Goal: Task Accomplishment & Management: Complete application form

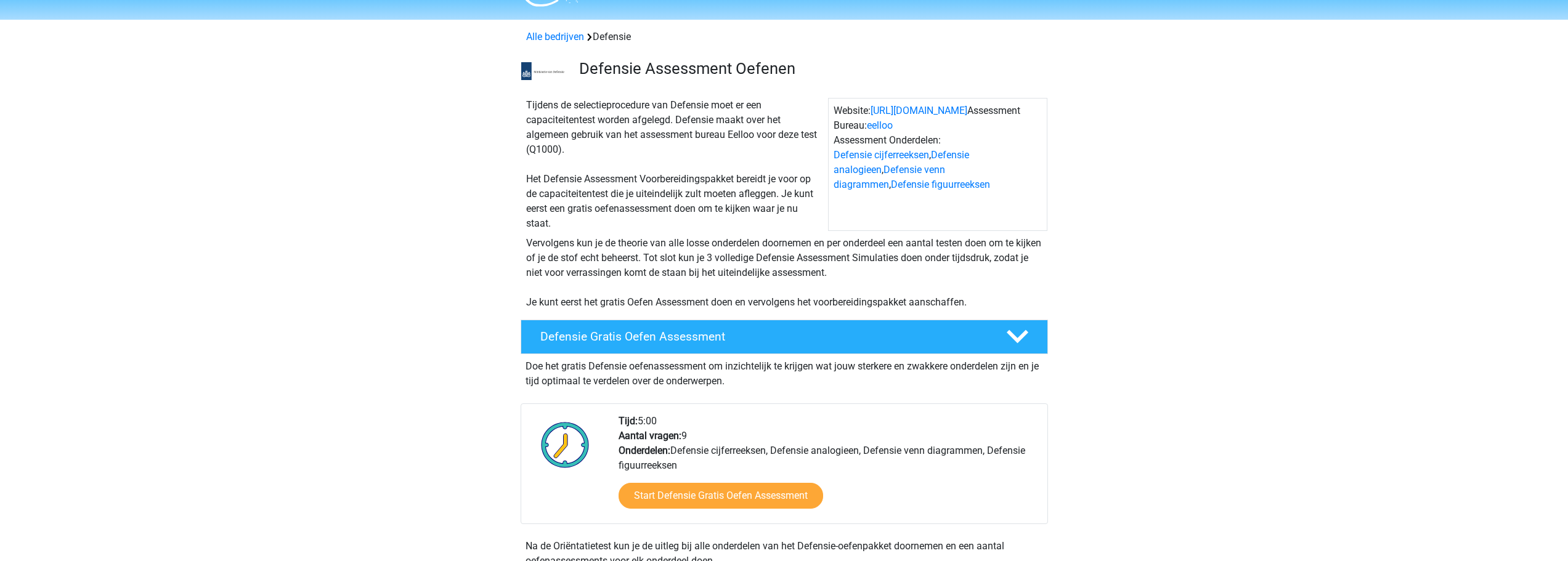
scroll to position [62, 0]
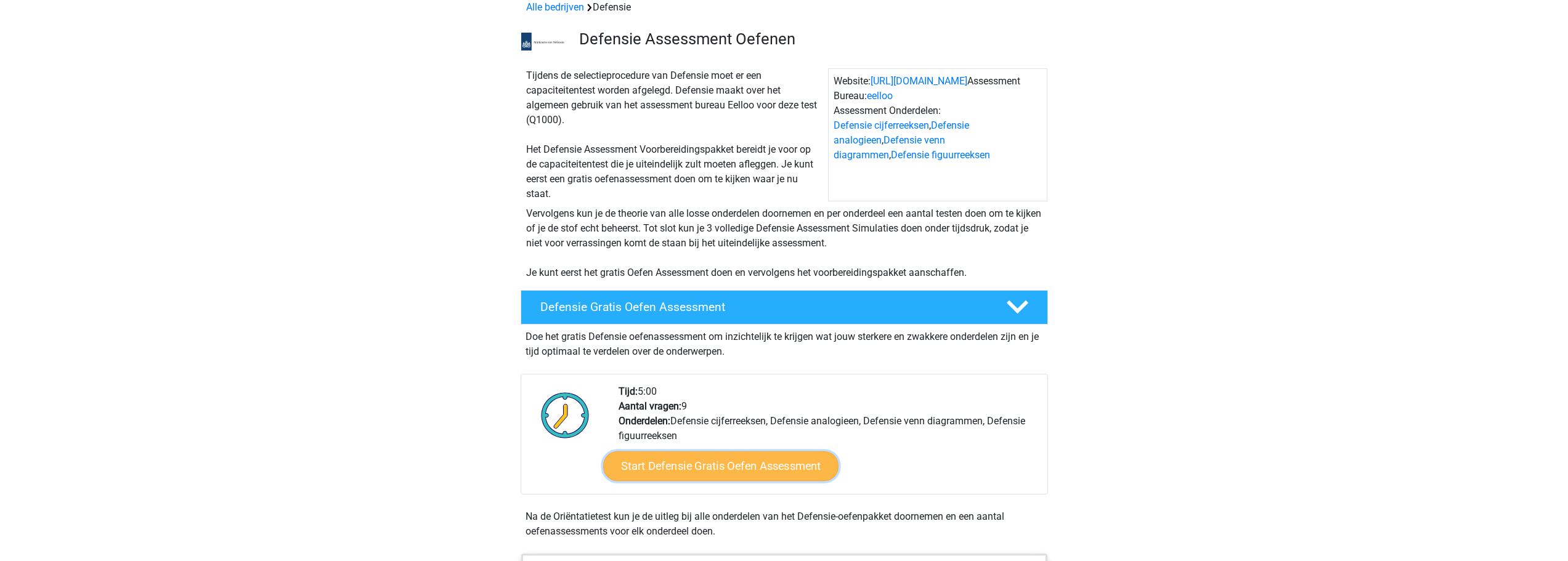
click at [660, 466] on link "Start Defensie Gratis Oefen Assessment" at bounding box center [721, 466] width 235 height 30
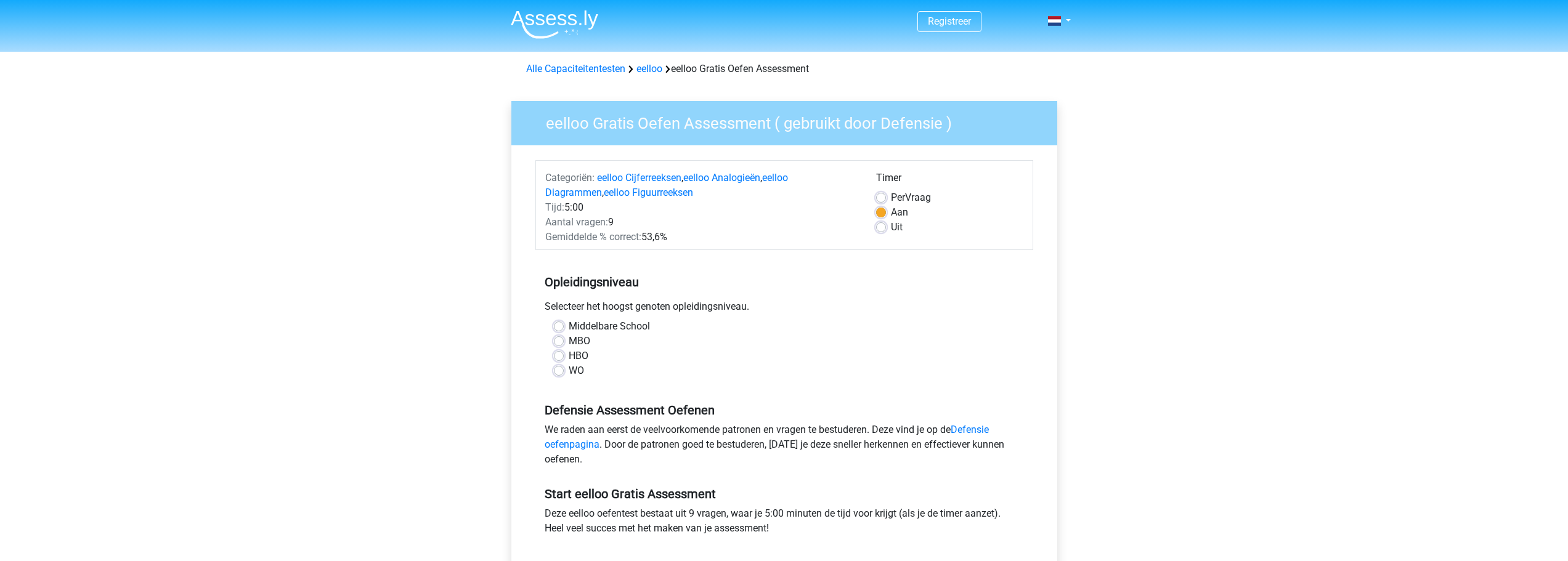
click at [569, 342] on label "MBO" at bounding box center [579, 341] width 22 height 14
click at [560, 342] on input "MBO" at bounding box center [559, 340] width 10 height 13
radio input "true"
click at [569, 358] on label "HBO" at bounding box center [578, 356] width 20 height 14
click at [556, 358] on input "HBO" at bounding box center [559, 355] width 10 height 13
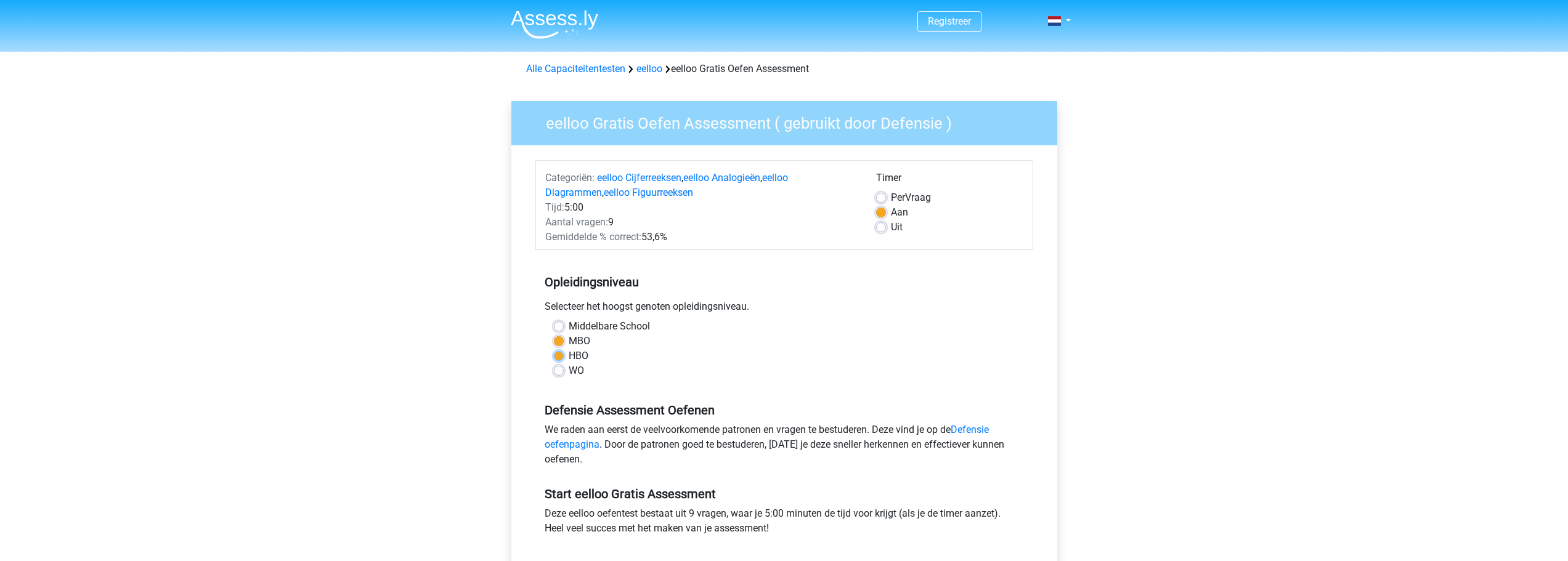
radio input "true"
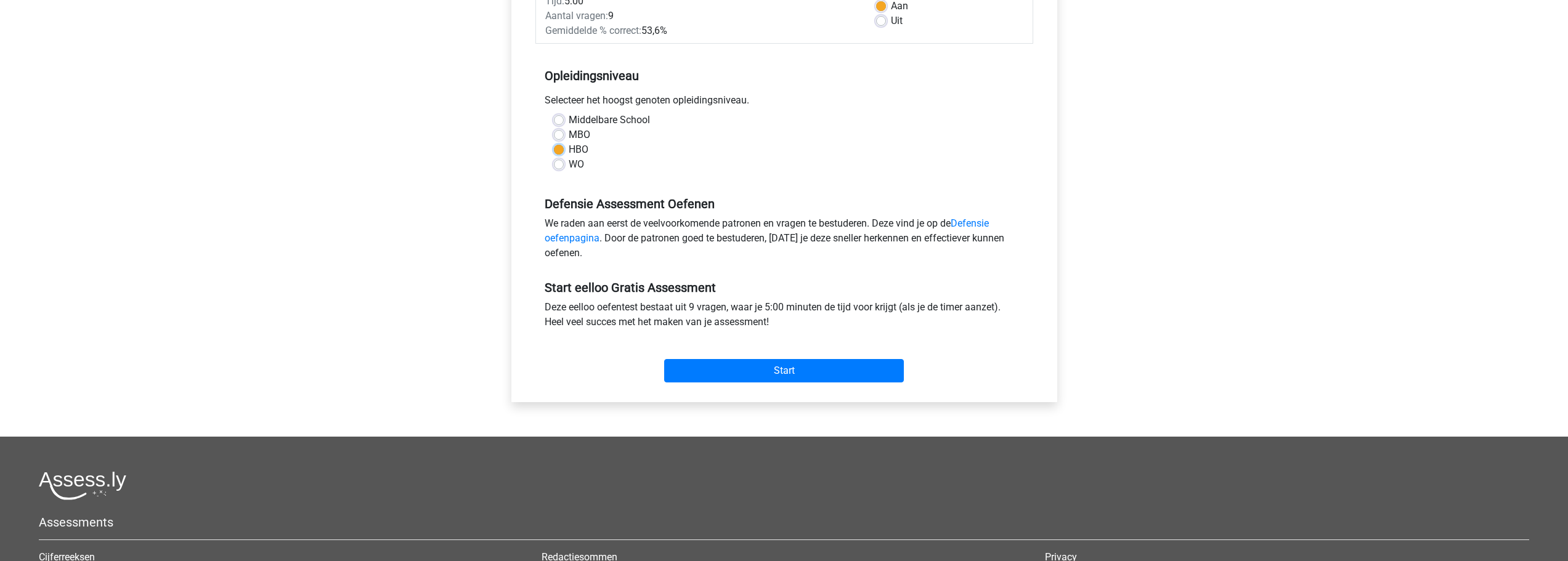
scroll to position [185, 0]
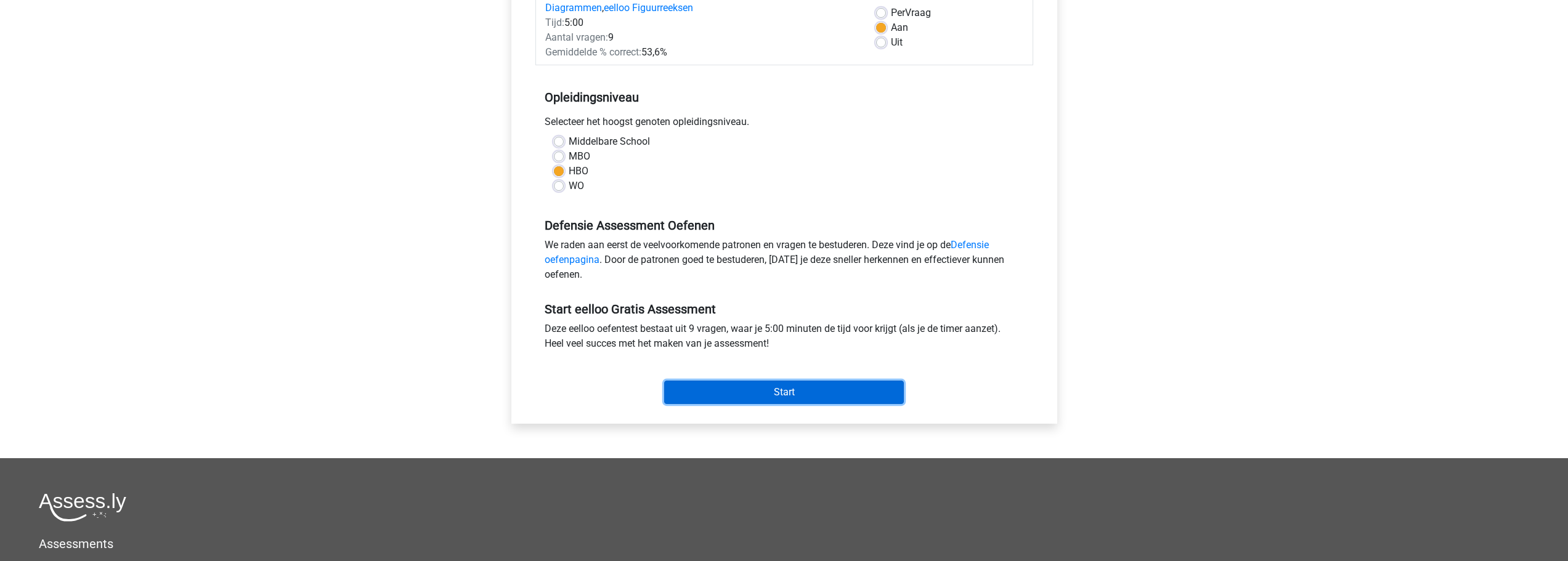
click at [685, 398] on input "Start" at bounding box center [784, 393] width 240 height 24
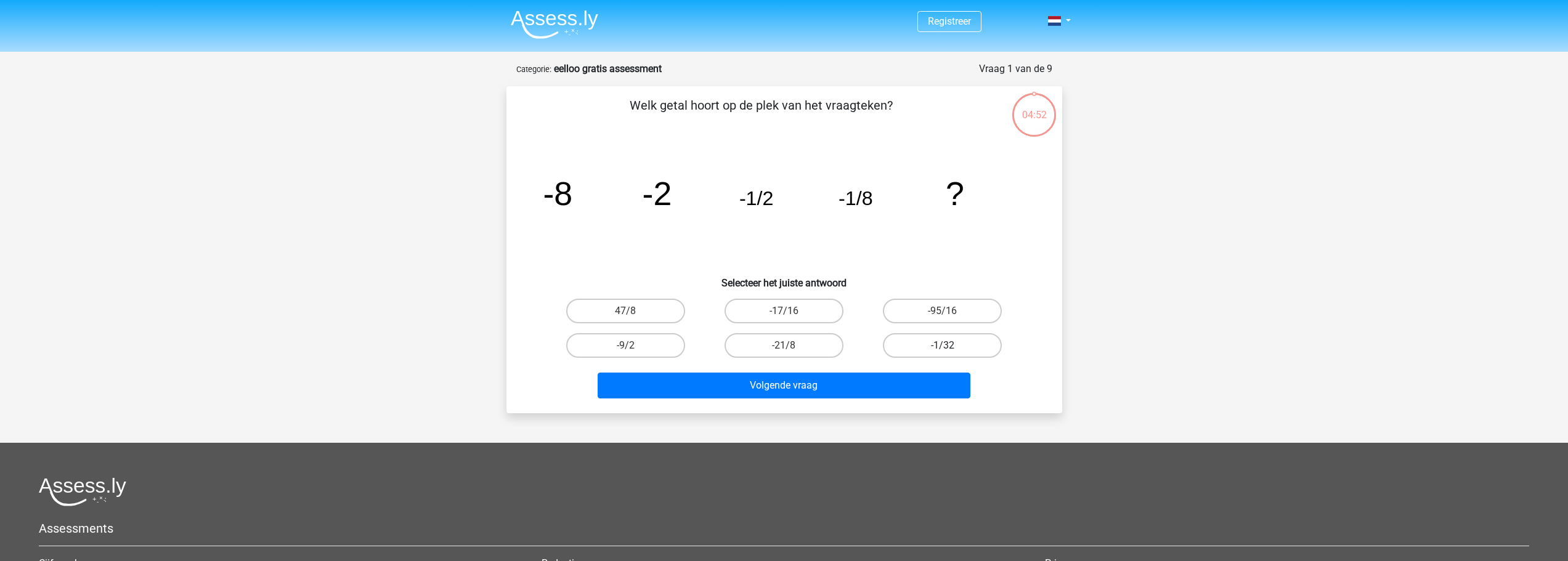
click at [939, 348] on label "-1/32" at bounding box center [942, 345] width 119 height 24
click at [942, 348] on input "-1/32" at bounding box center [946, 349] width 8 height 8
radio input "true"
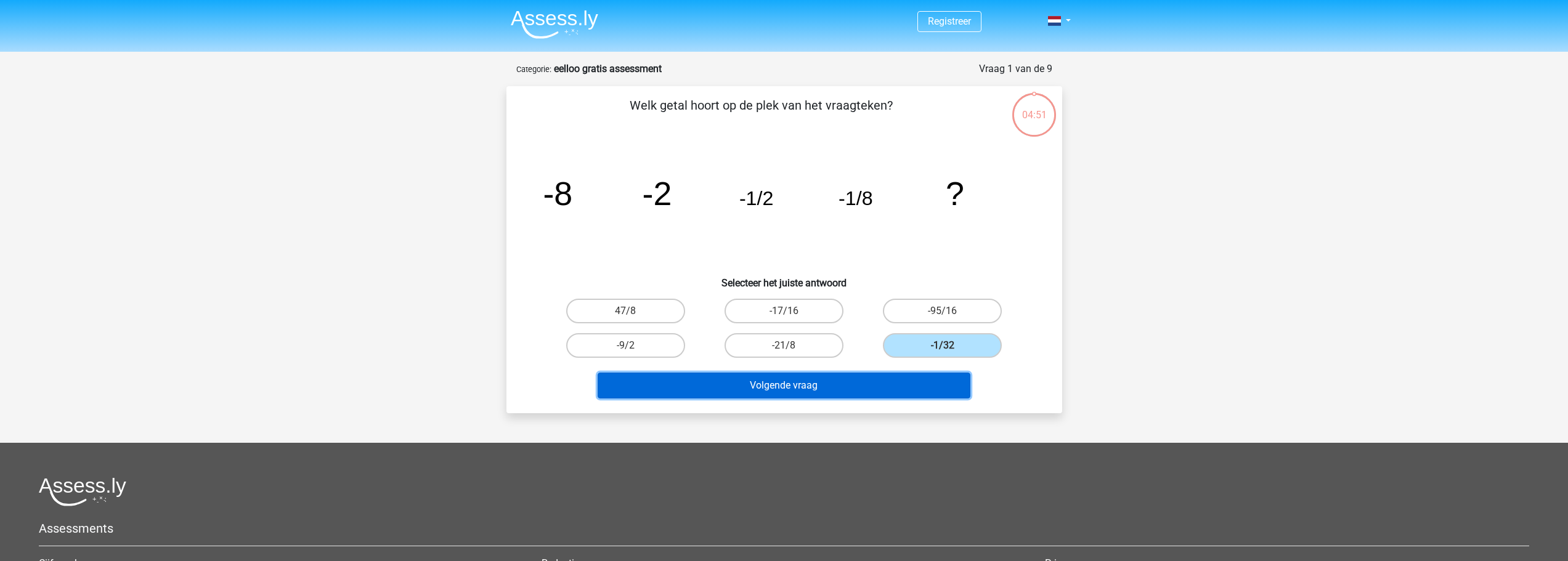
click at [834, 388] on button "Volgende vraag" at bounding box center [784, 385] width 373 height 26
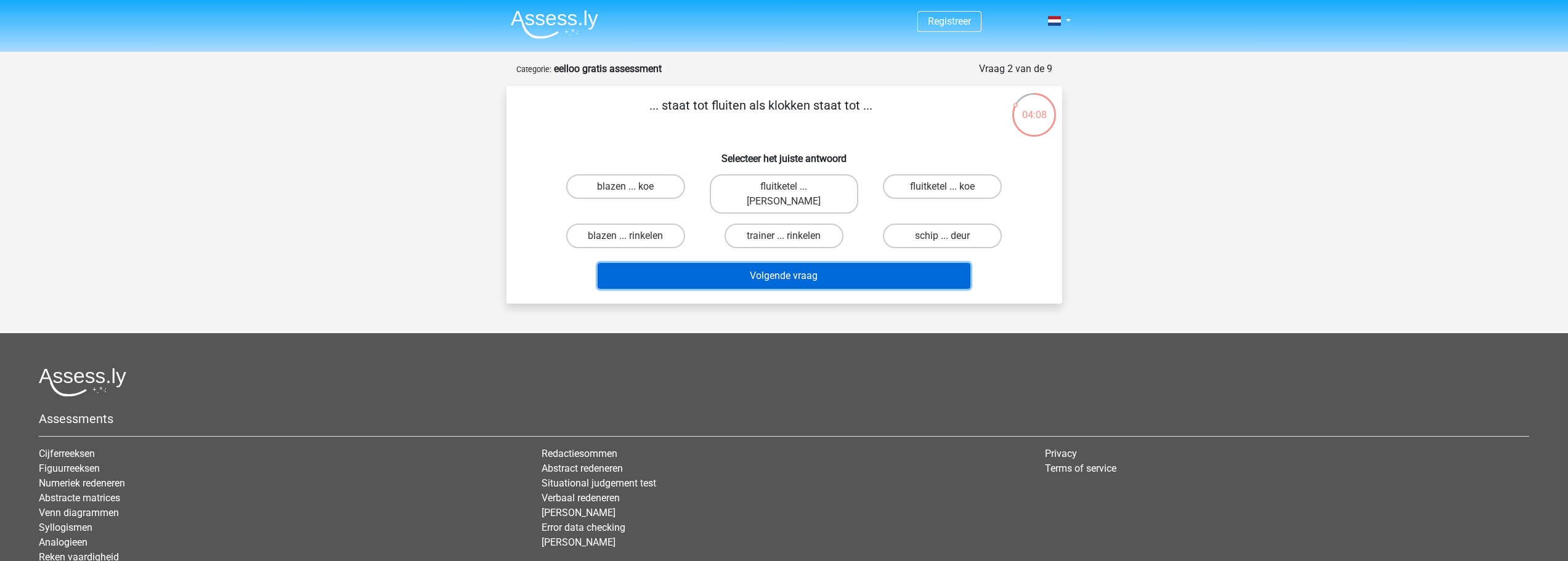
click at [759, 263] on button "Volgende vraag" at bounding box center [784, 276] width 373 height 26
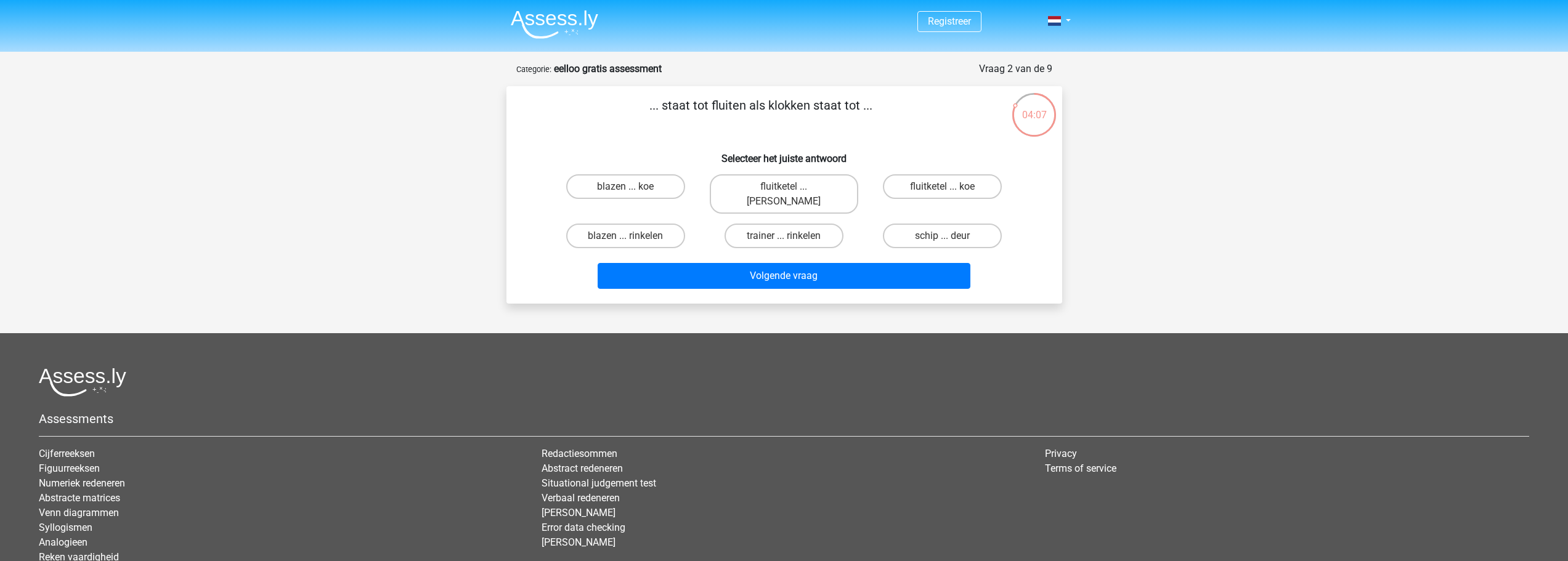
click at [746, 300] on div "Registreer" at bounding box center [784, 329] width 1568 height 659
click at [920, 223] on label "schip ... deur" at bounding box center [942, 235] width 119 height 24
click at [942, 236] on input "schip ... deur" at bounding box center [946, 240] width 8 height 8
radio input "true"
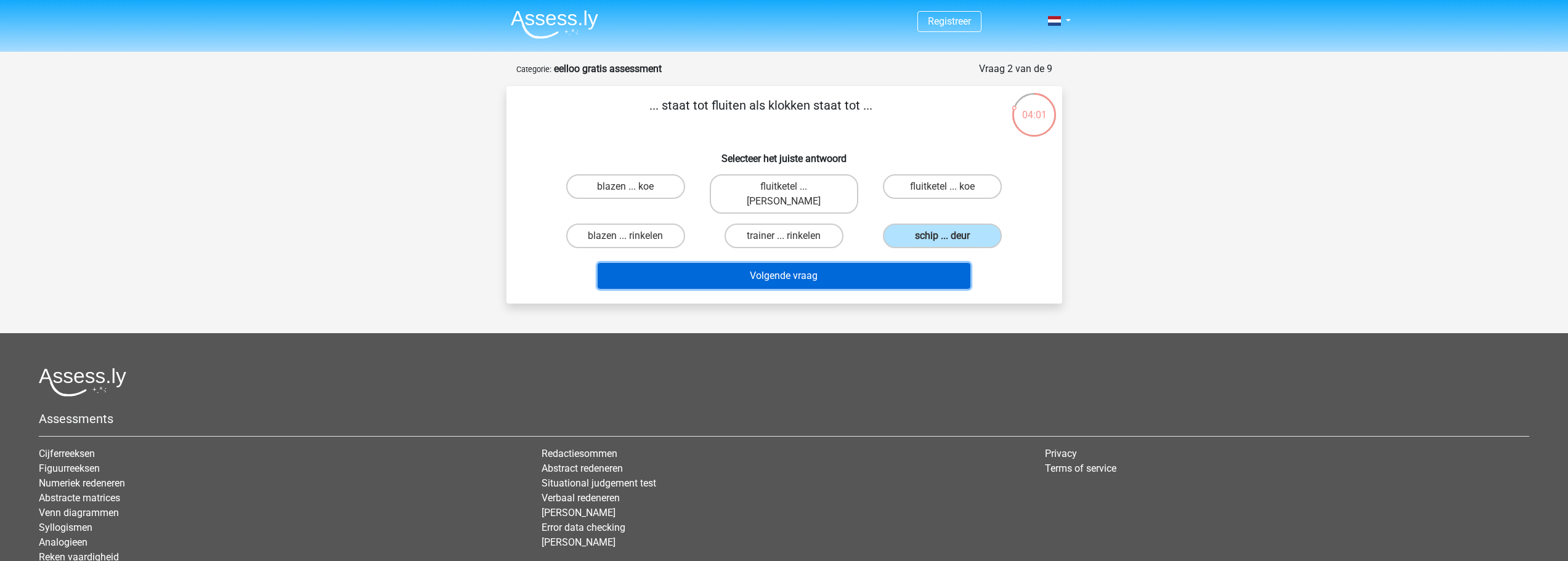
click at [908, 263] on button "Volgende vraag" at bounding box center [784, 276] width 373 height 26
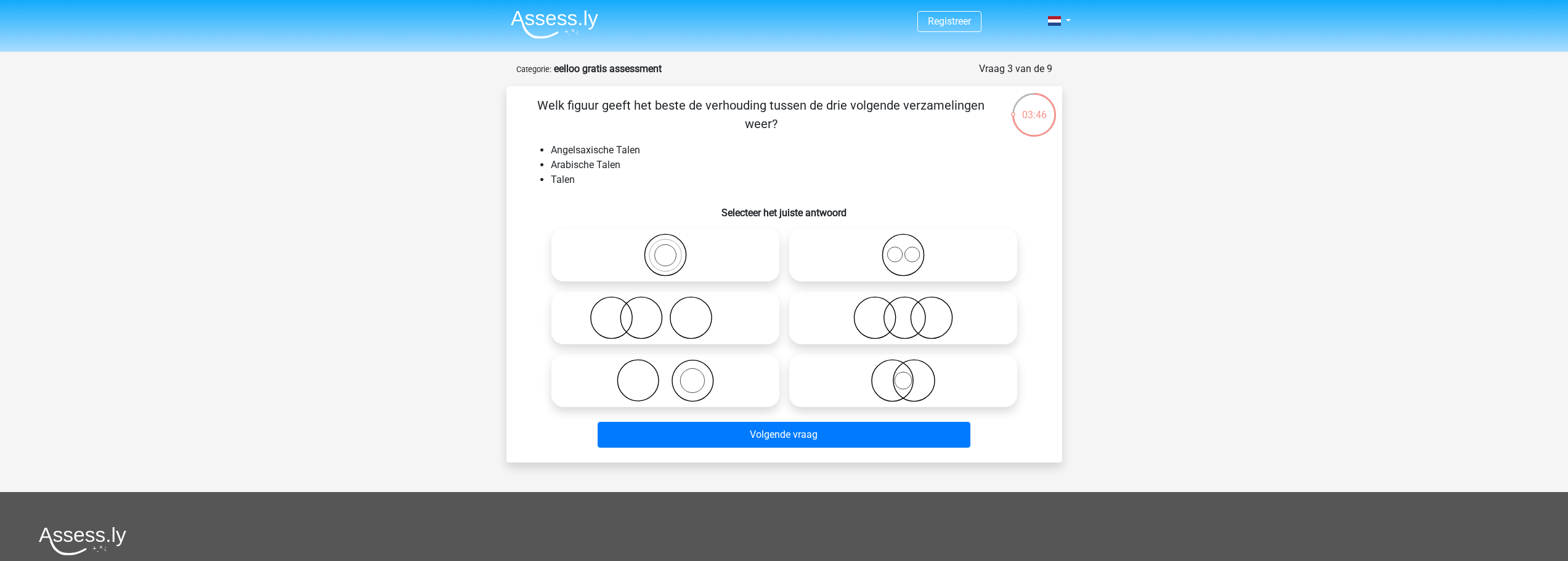
click at [894, 379] on icon at bounding box center [903, 381] width 218 height 43
click at [904, 375] on input "radio" at bounding box center [907, 370] width 8 height 8
radio input "true"
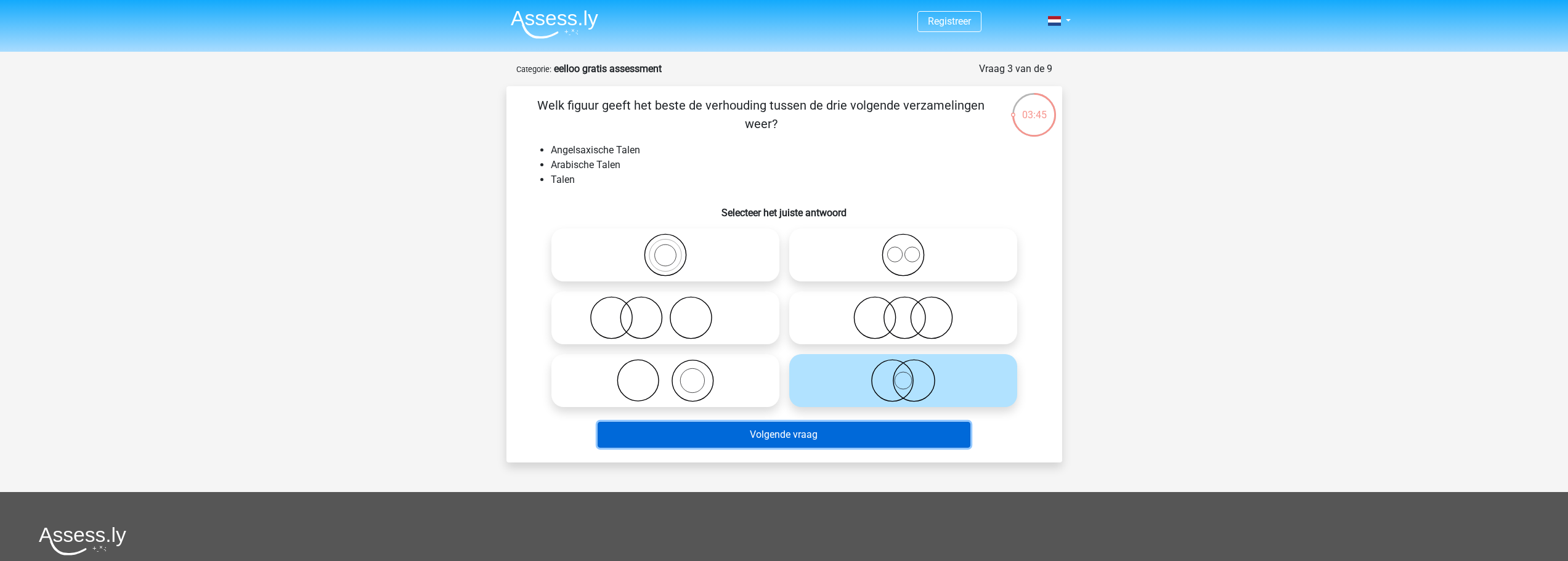
click at [857, 432] on button "Volgende vraag" at bounding box center [784, 434] width 373 height 26
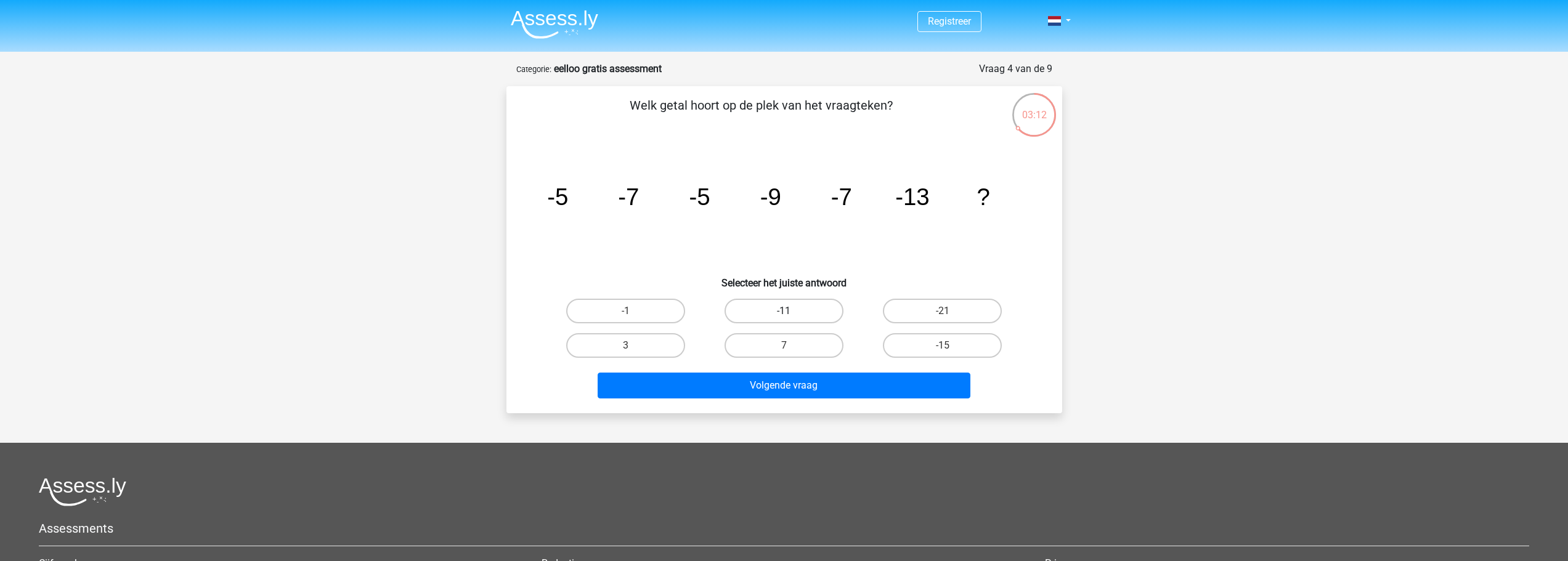
click at [821, 300] on label "-11" at bounding box center [783, 310] width 119 height 24
click at [792, 311] on input "-11" at bounding box center [788, 315] width 8 height 8
radio input "true"
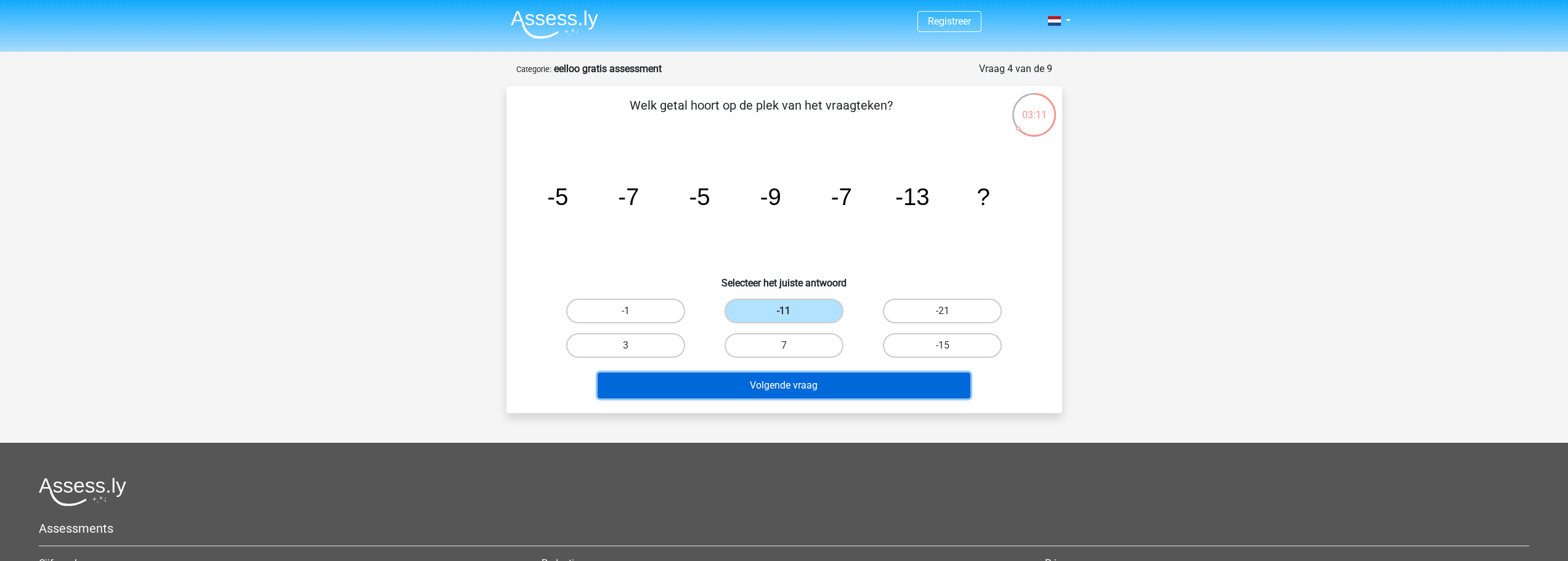
click at [801, 391] on button "Volgende vraag" at bounding box center [784, 385] width 373 height 26
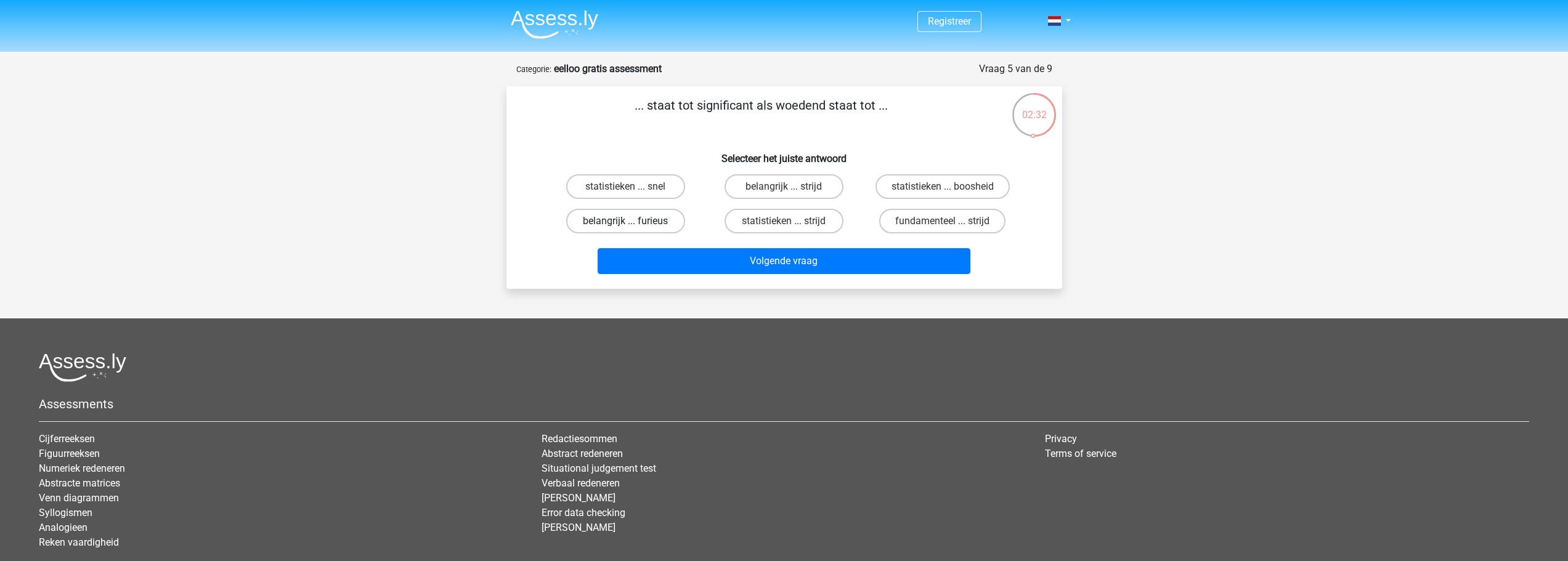
click at [650, 223] on label "belangrijk ... furieus" at bounding box center [625, 221] width 119 height 24
click at [634, 223] on input "belangrijk ... furieus" at bounding box center [629, 224] width 8 height 8
radio input "true"
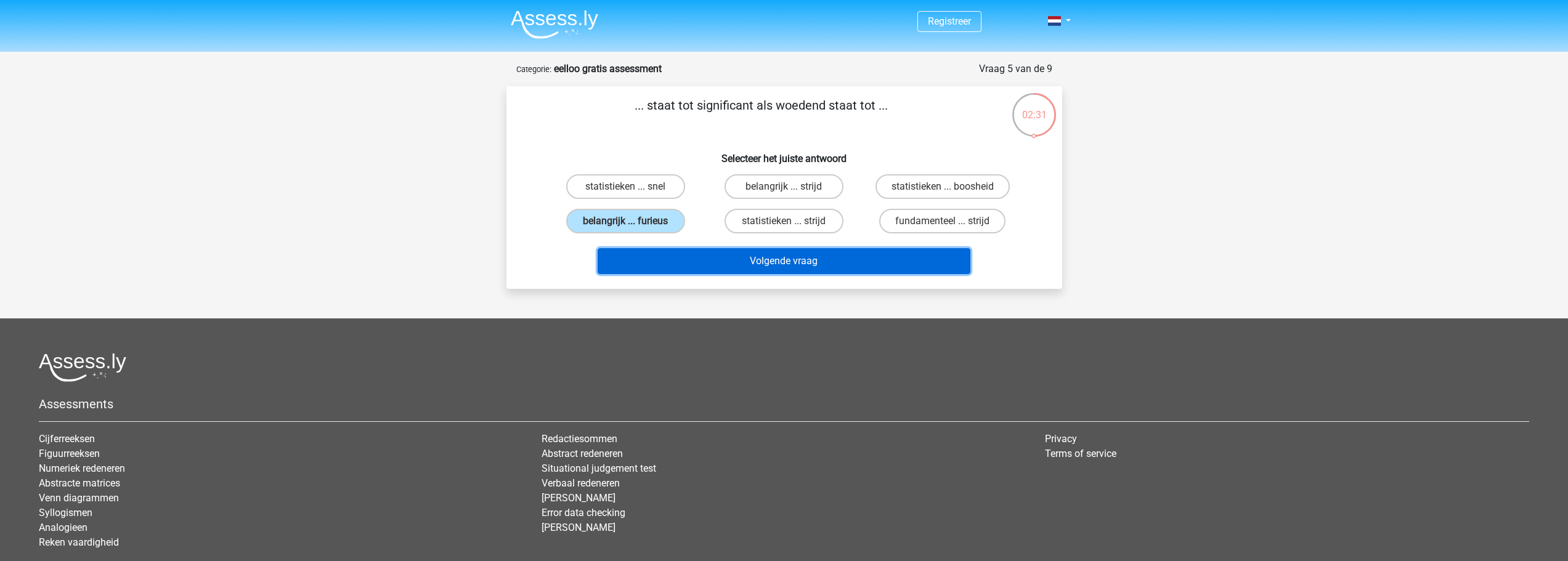
click at [690, 258] on button "Volgende vraag" at bounding box center [784, 261] width 373 height 26
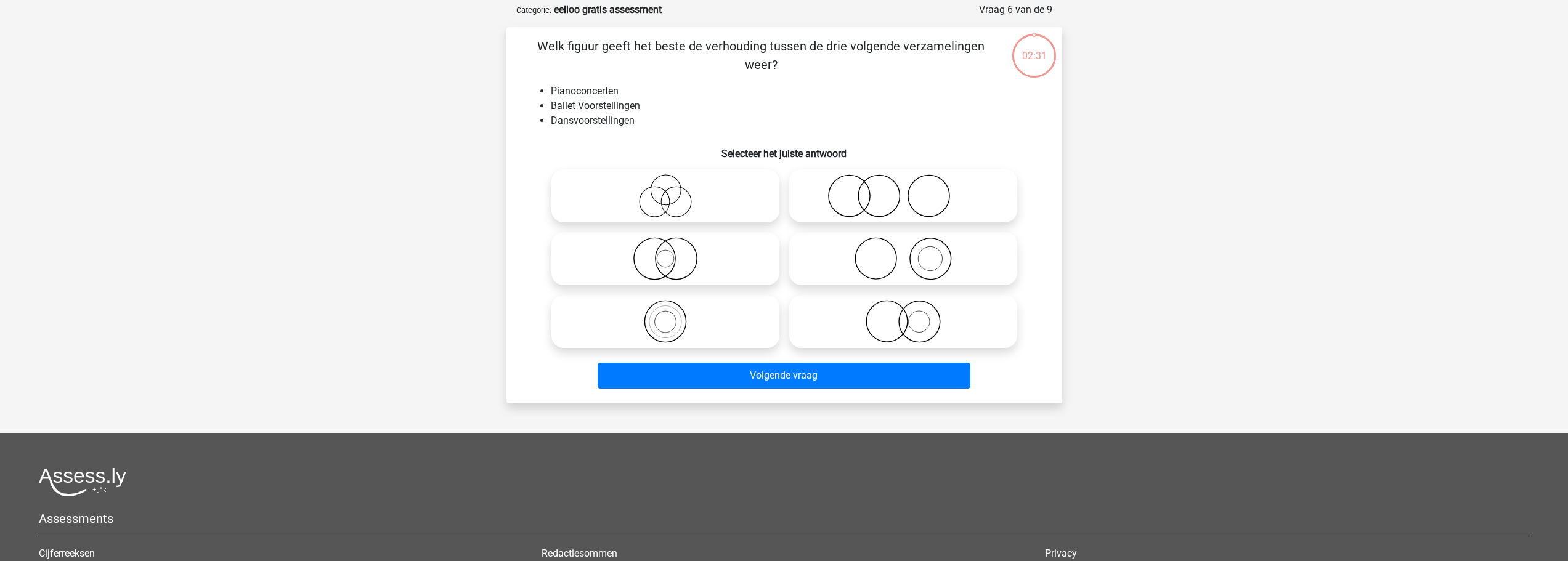
scroll to position [62, 0]
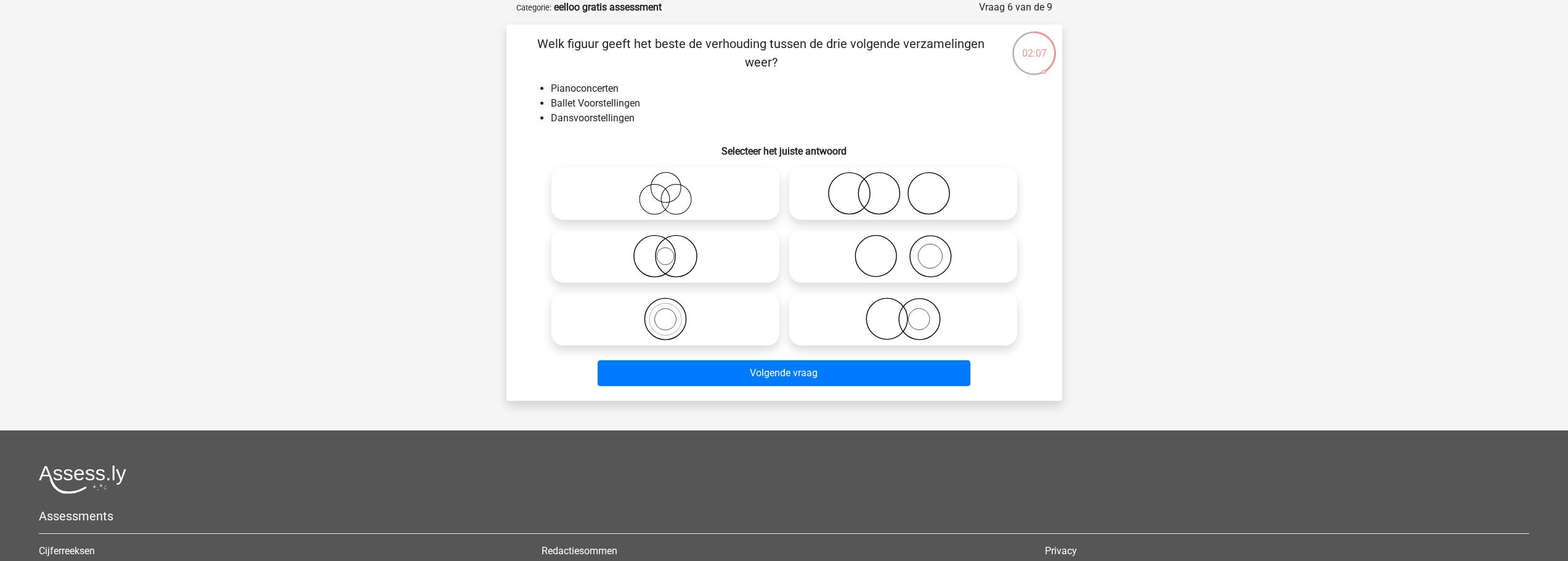
click at [884, 197] on icon at bounding box center [903, 194] width 218 height 43
click at [904, 187] on input "radio" at bounding box center [907, 183] width 8 height 8
radio input "true"
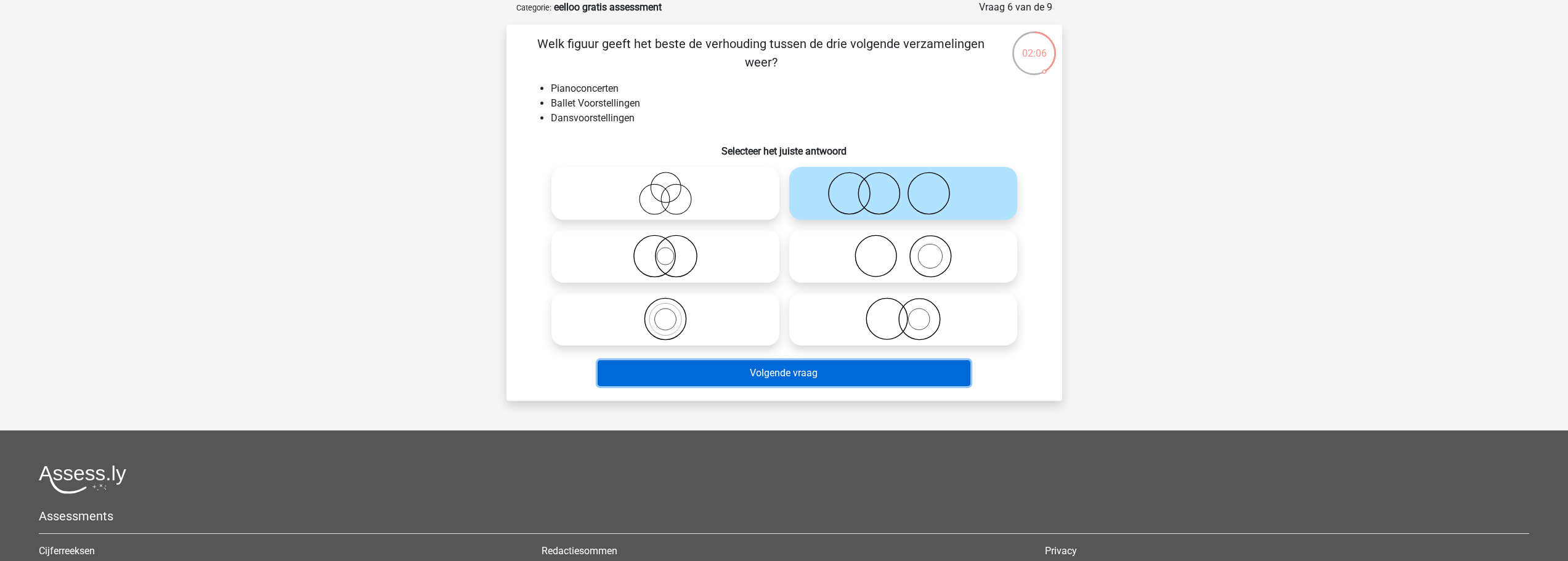
click at [823, 373] on button "Volgende vraag" at bounding box center [784, 373] width 373 height 26
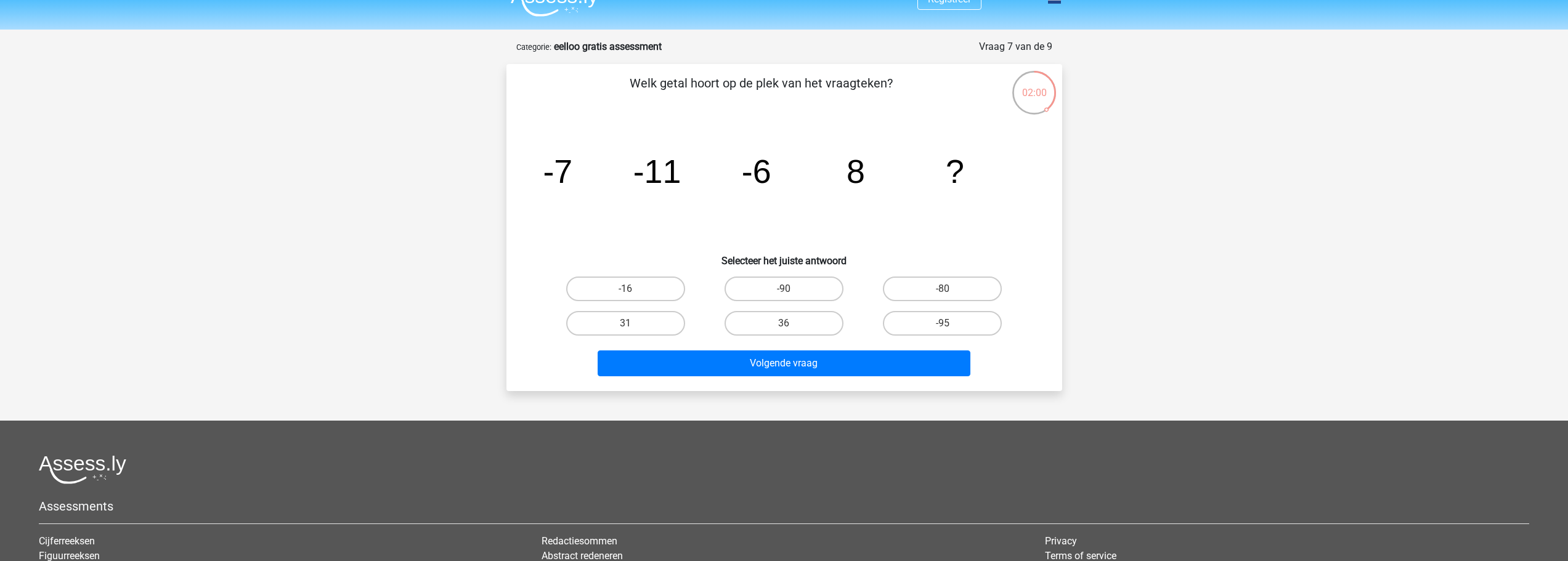
scroll to position [0, 0]
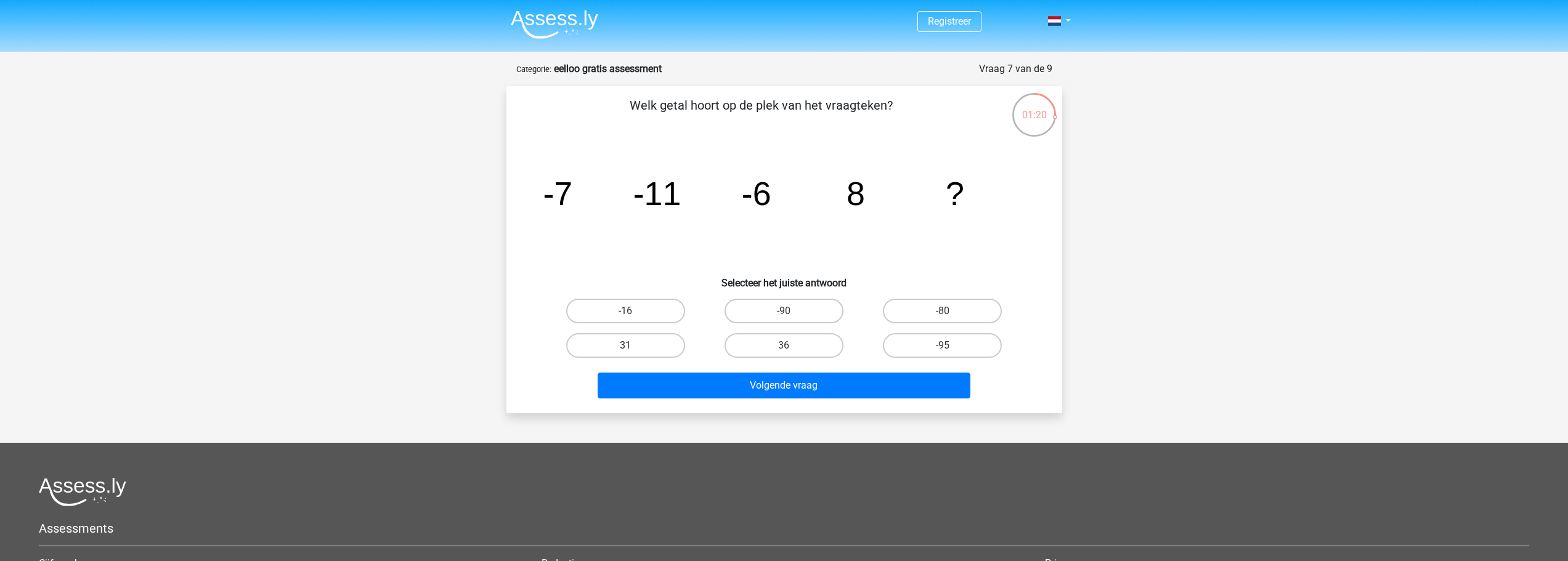
click at [622, 345] on label "31" at bounding box center [625, 345] width 119 height 24
click at [626, 346] on input "31" at bounding box center [629, 349] width 8 height 8
radio input "true"
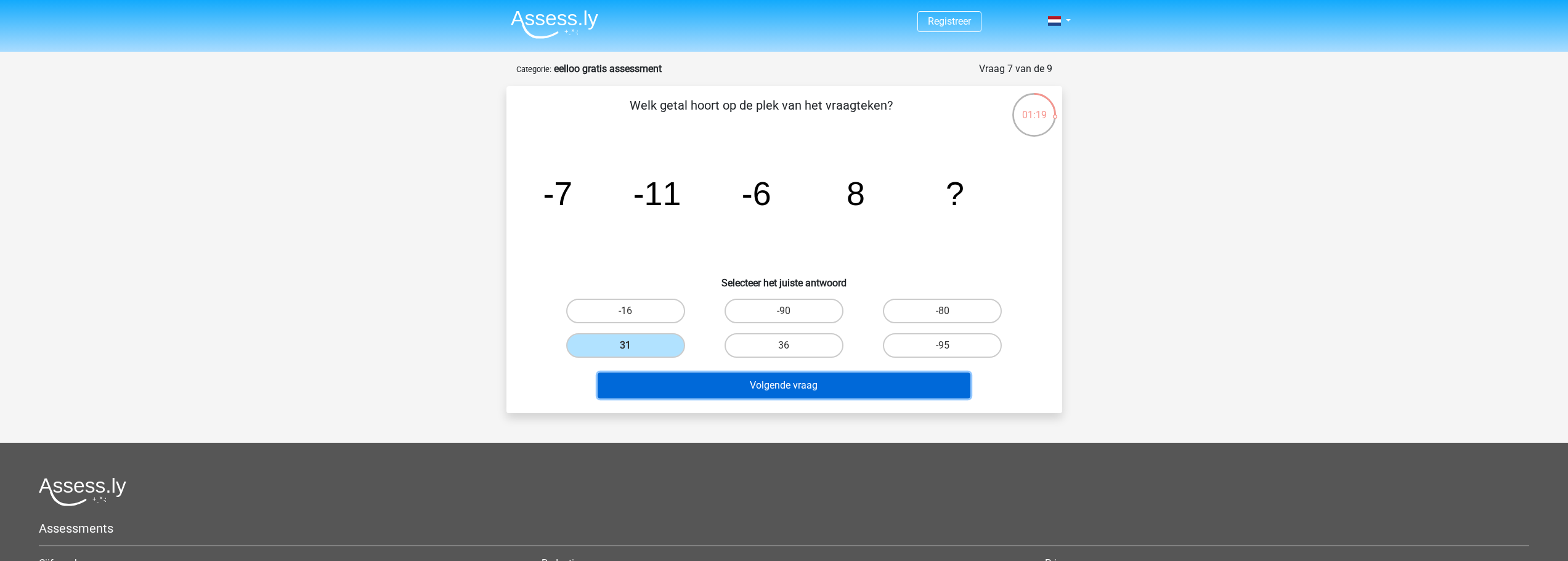
click at [655, 381] on button "Volgende vraag" at bounding box center [784, 385] width 373 height 26
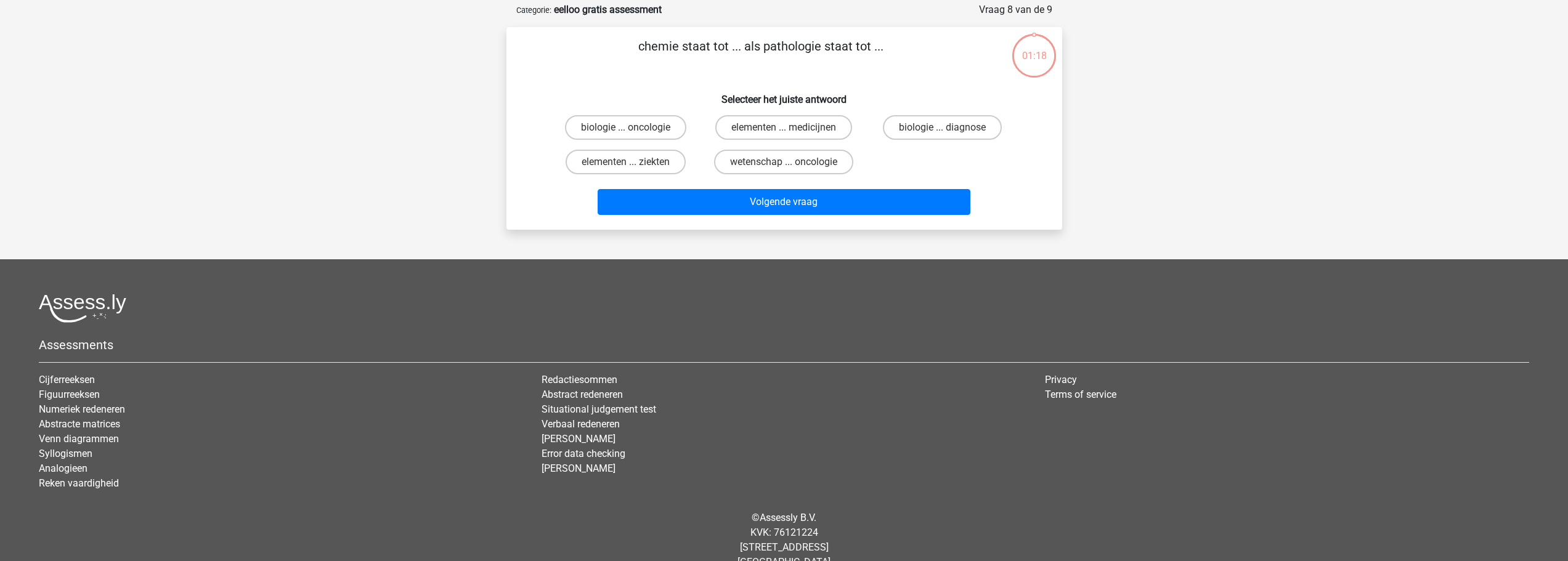
scroll to position [62, 0]
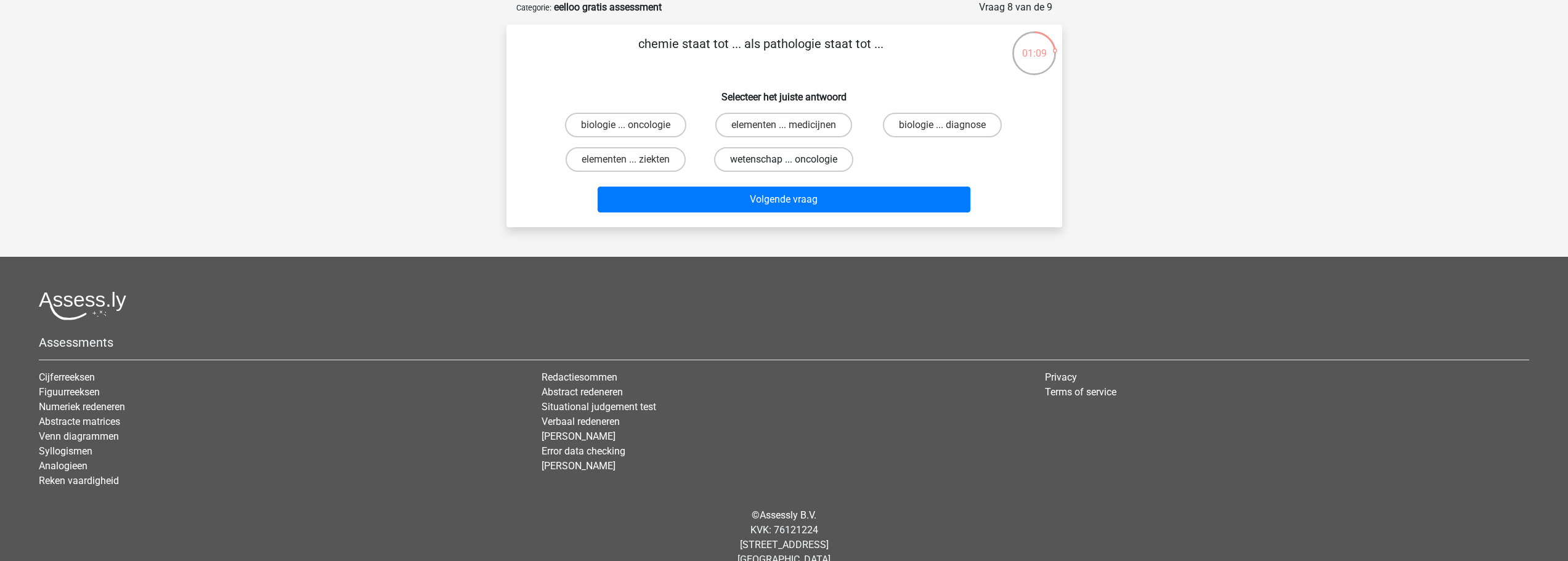
click at [766, 161] on label "wetenschap ... oncologie" at bounding box center [784, 159] width 139 height 24
click at [784, 161] on input "wetenschap ... oncologie" at bounding box center [788, 163] width 8 height 8
radio input "true"
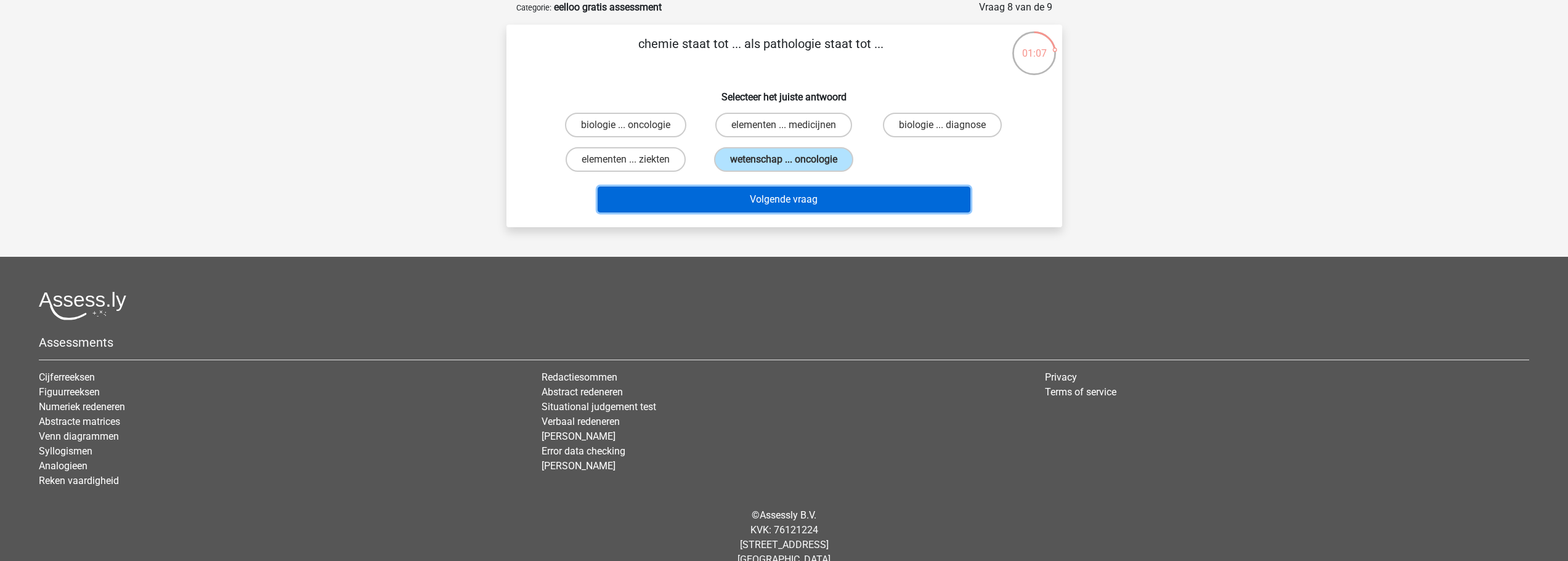
click at [767, 199] on button "Volgende vraag" at bounding box center [784, 199] width 373 height 26
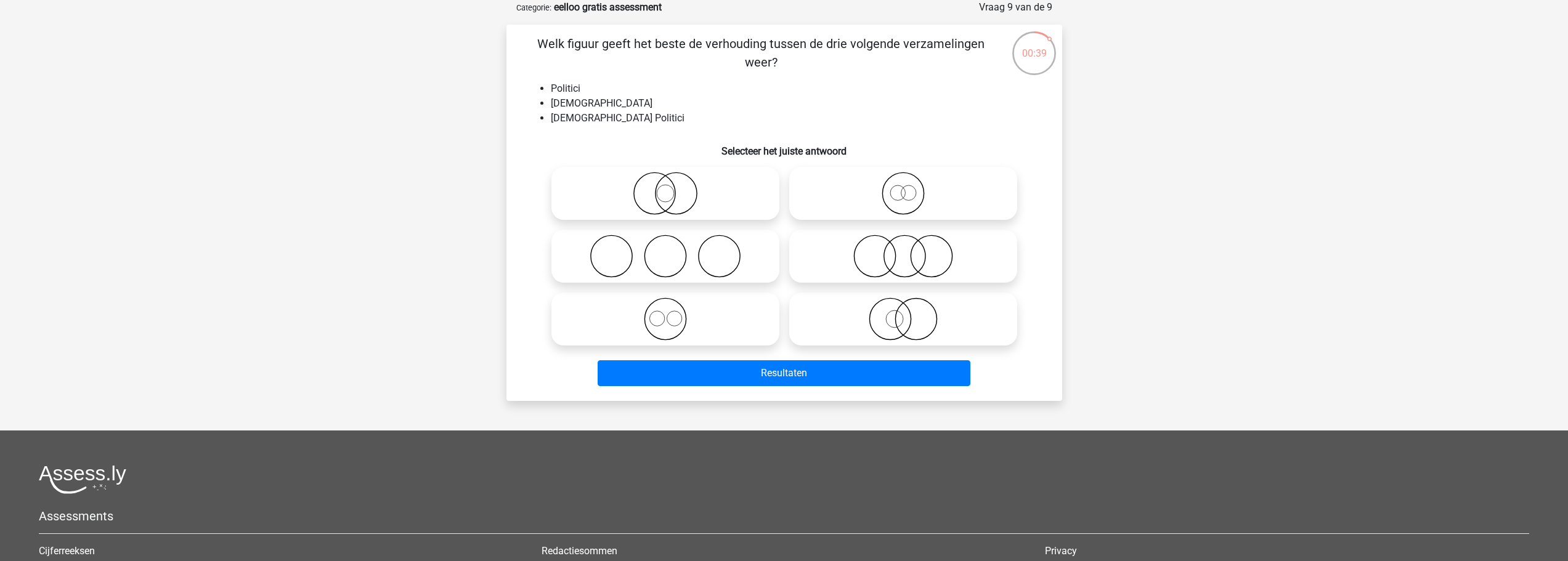
click at [970, 304] on icon at bounding box center [903, 319] width 218 height 43
click at [912, 305] on input "radio" at bounding box center [907, 309] width 8 height 8
radio input "true"
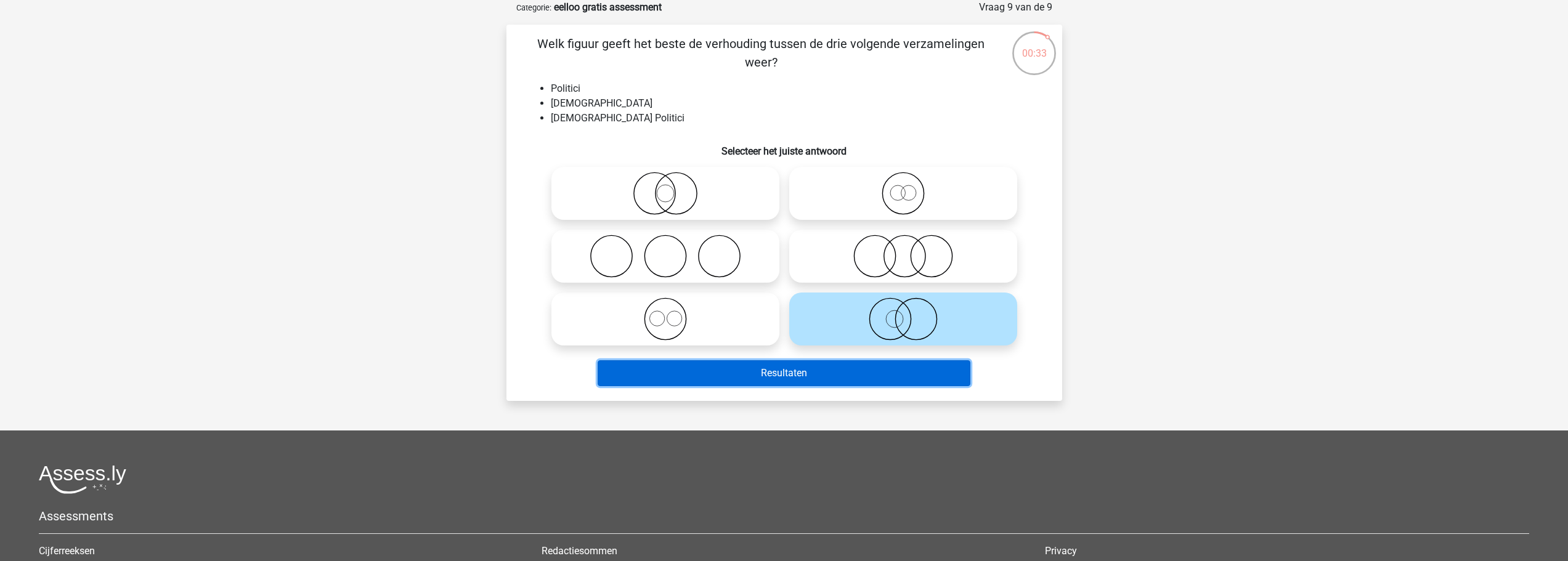
click at [873, 377] on button "Resultaten" at bounding box center [784, 373] width 373 height 26
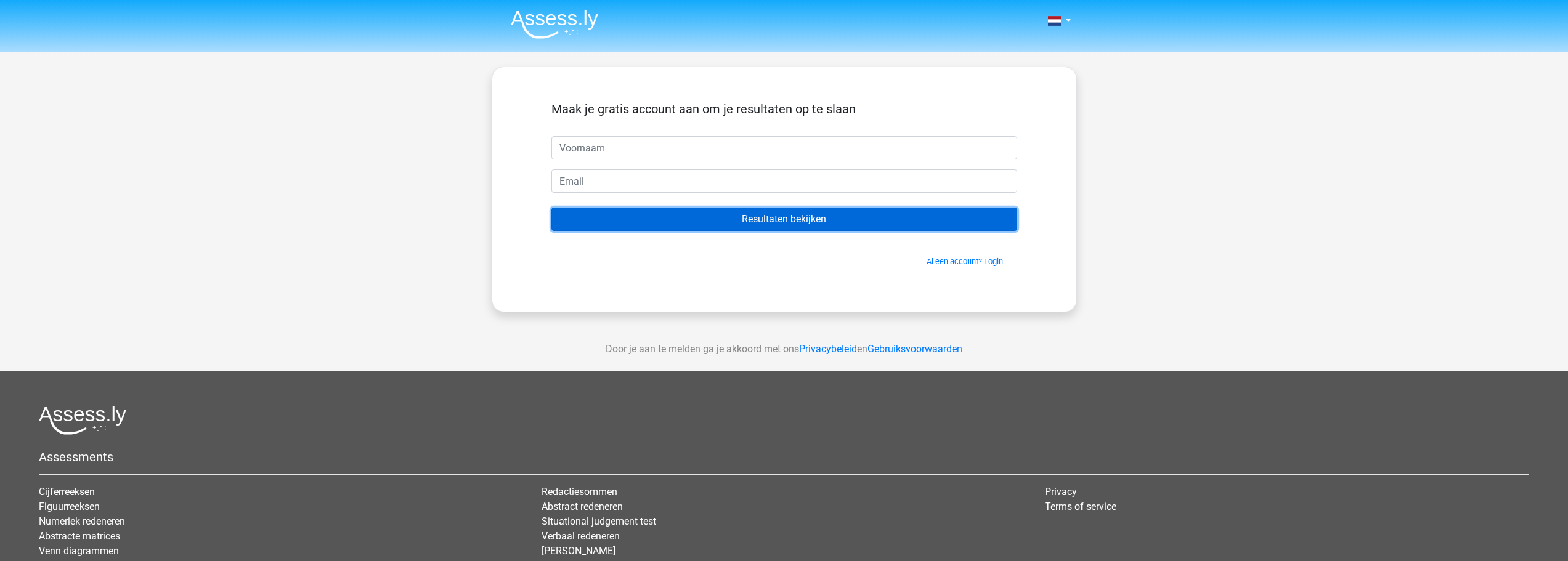
click at [752, 217] on input "Resultaten bekijken" at bounding box center [784, 219] width 466 height 24
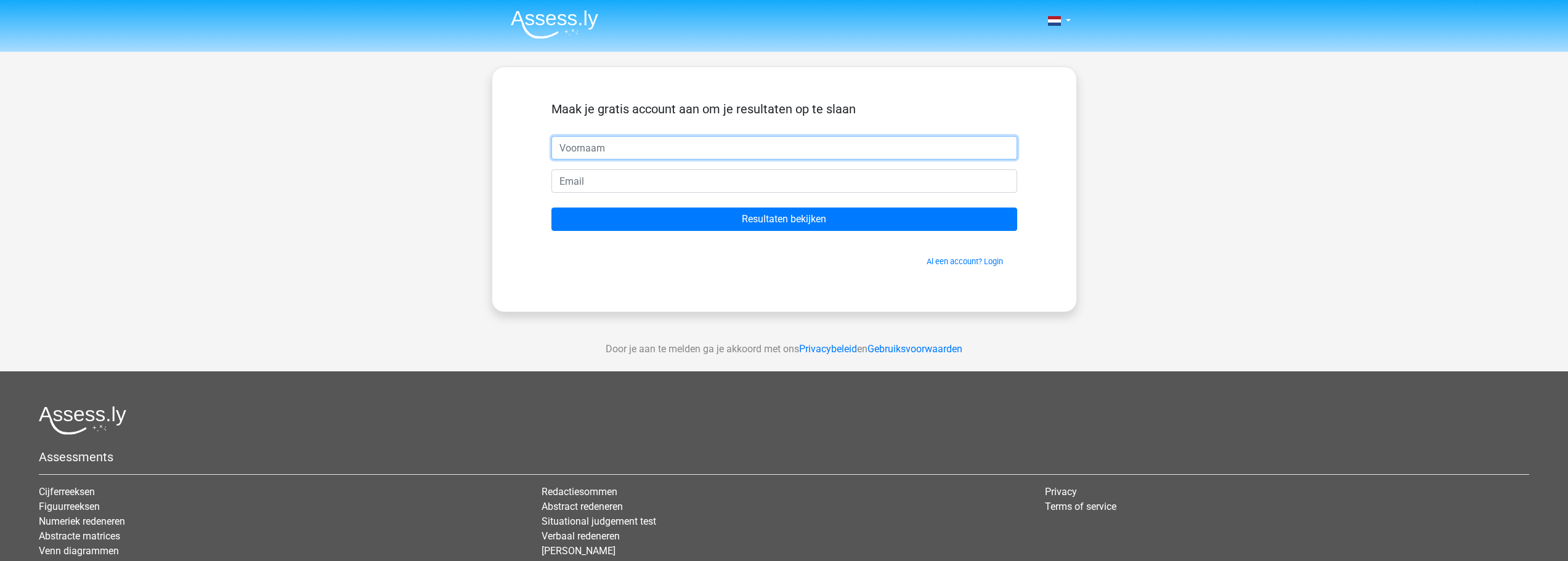
click at [613, 147] on input "text" at bounding box center [784, 147] width 466 height 24
type input "Laurens"
click at [598, 187] on input "email" at bounding box center [784, 181] width 466 height 24
type input "[EMAIL_ADDRESS][DOMAIN_NAME]"
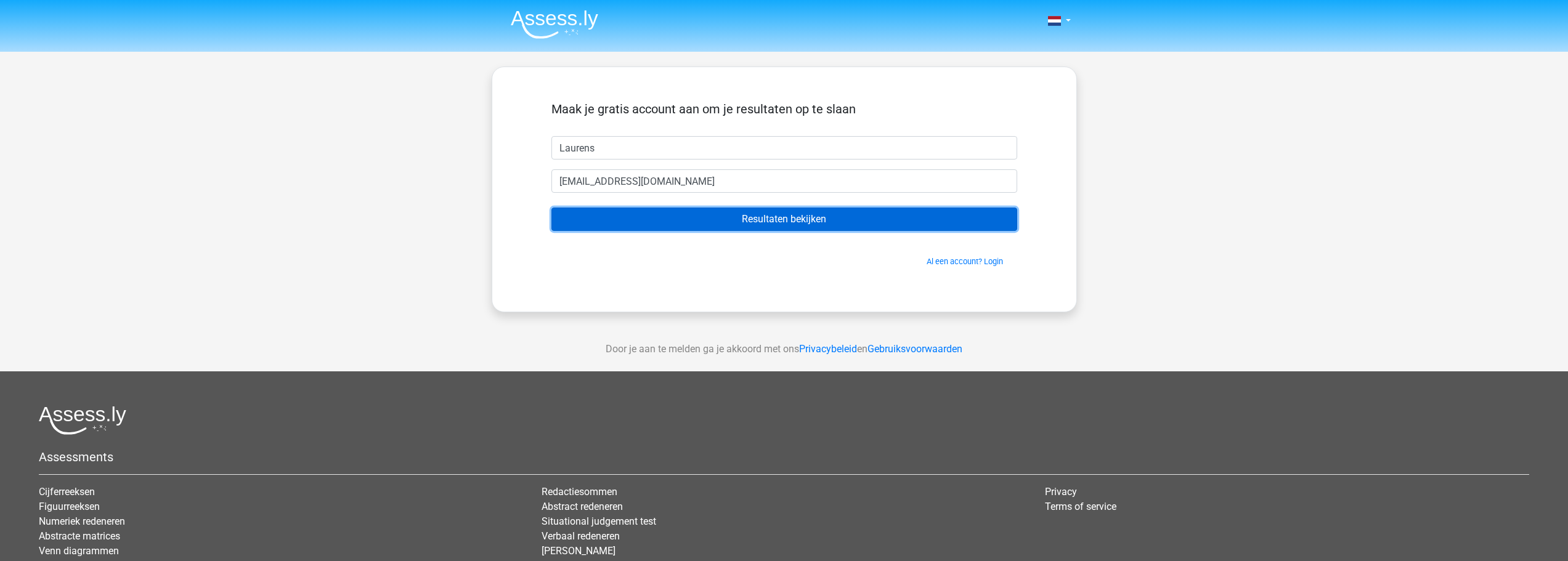
click at [645, 214] on input "Resultaten bekijken" at bounding box center [784, 219] width 466 height 24
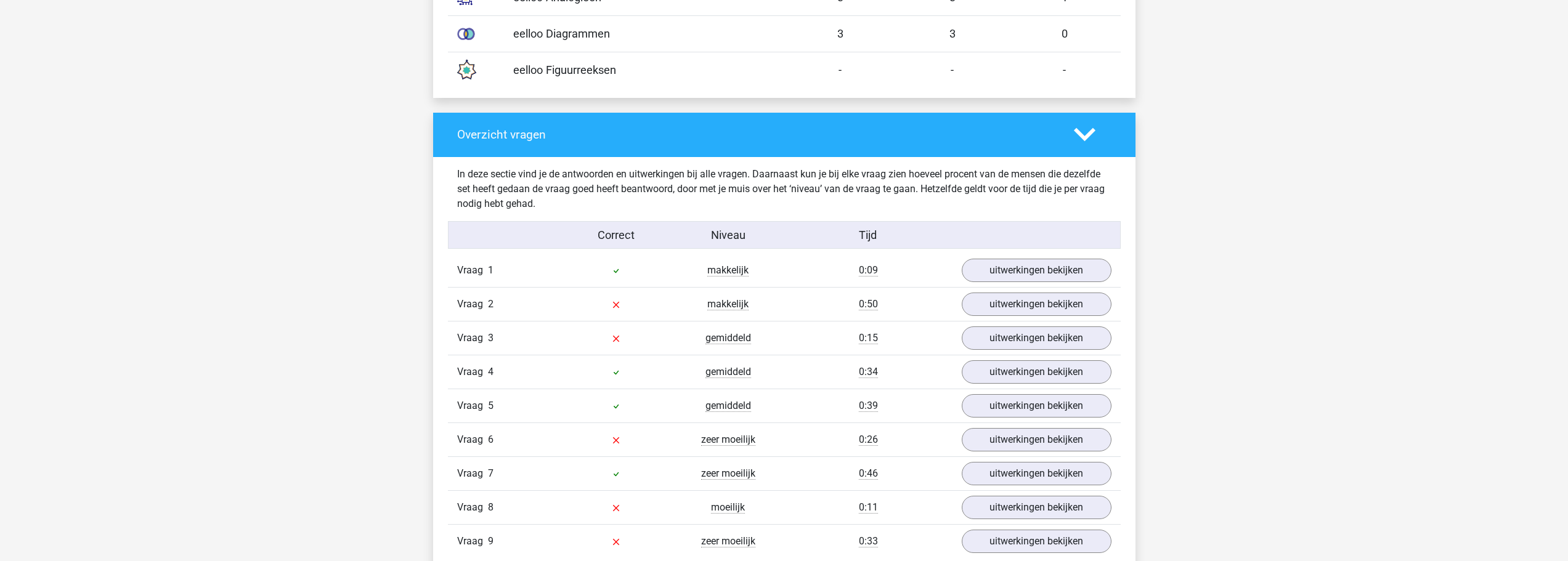
scroll to position [1231, 0]
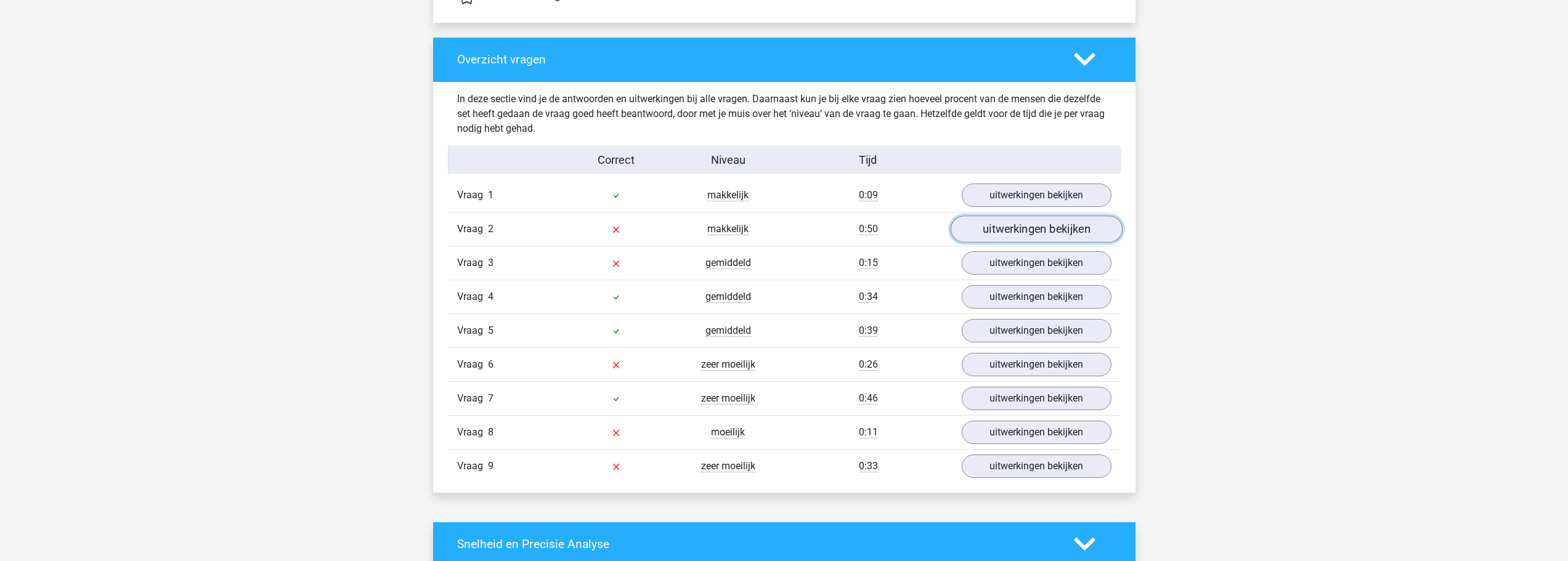
click at [996, 223] on link "uitwerkingen bekijken" at bounding box center [1036, 229] width 172 height 27
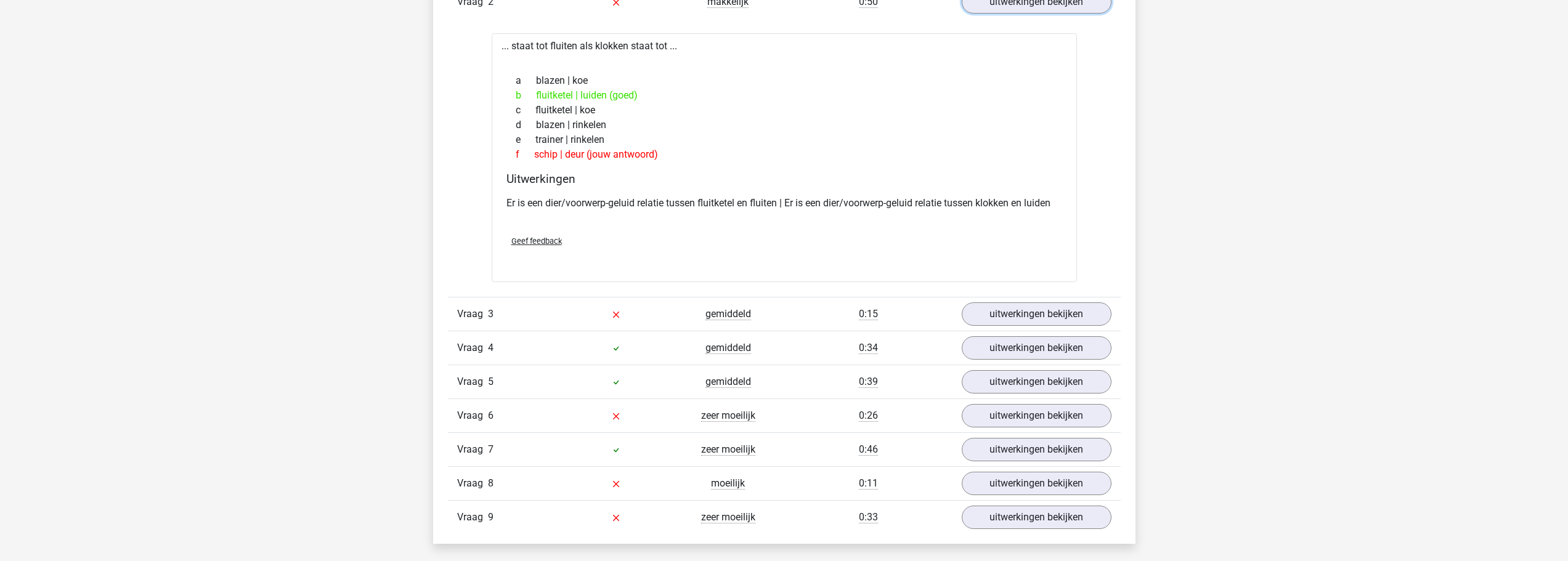
scroll to position [1478, 0]
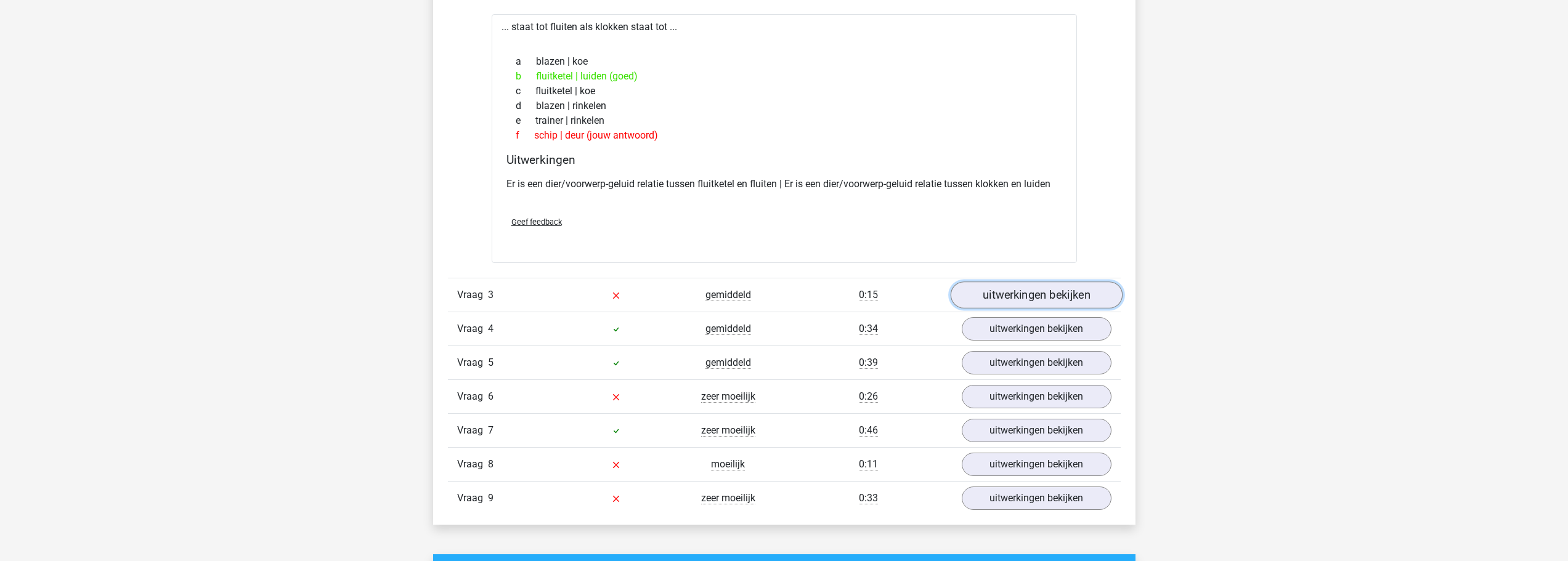
click at [974, 291] on link "uitwerkingen bekijken" at bounding box center [1036, 295] width 172 height 27
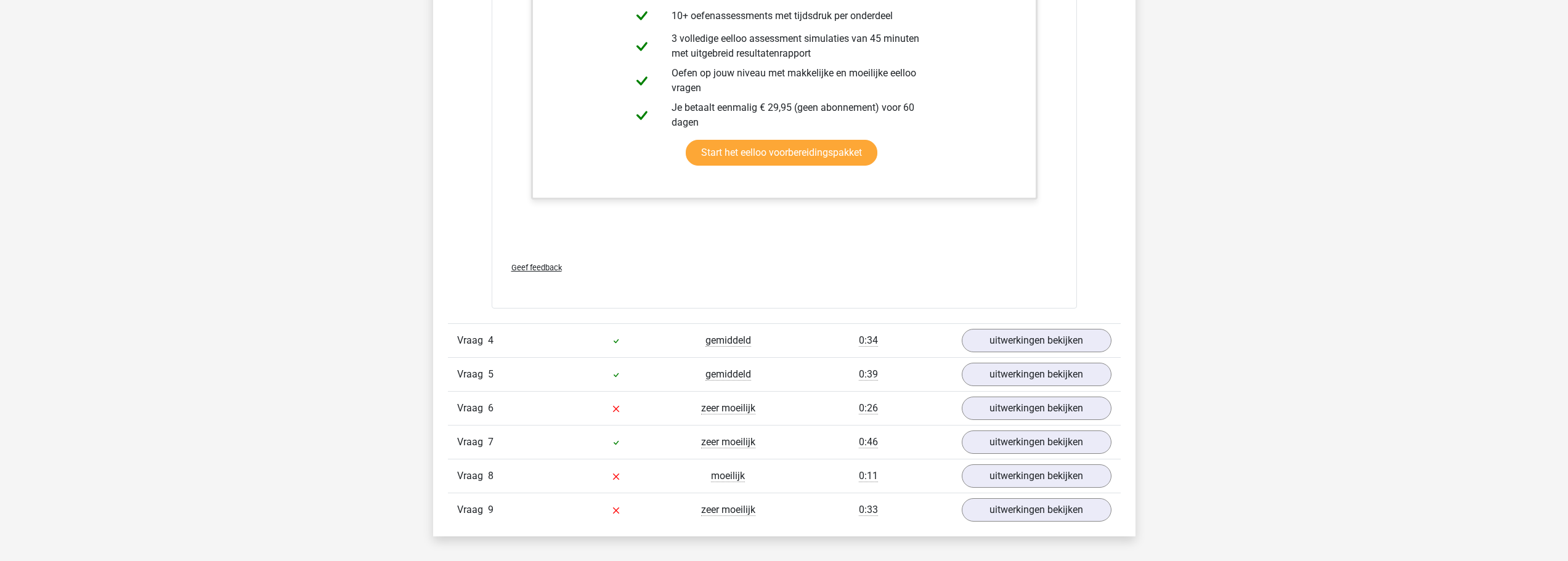
scroll to position [2278, 0]
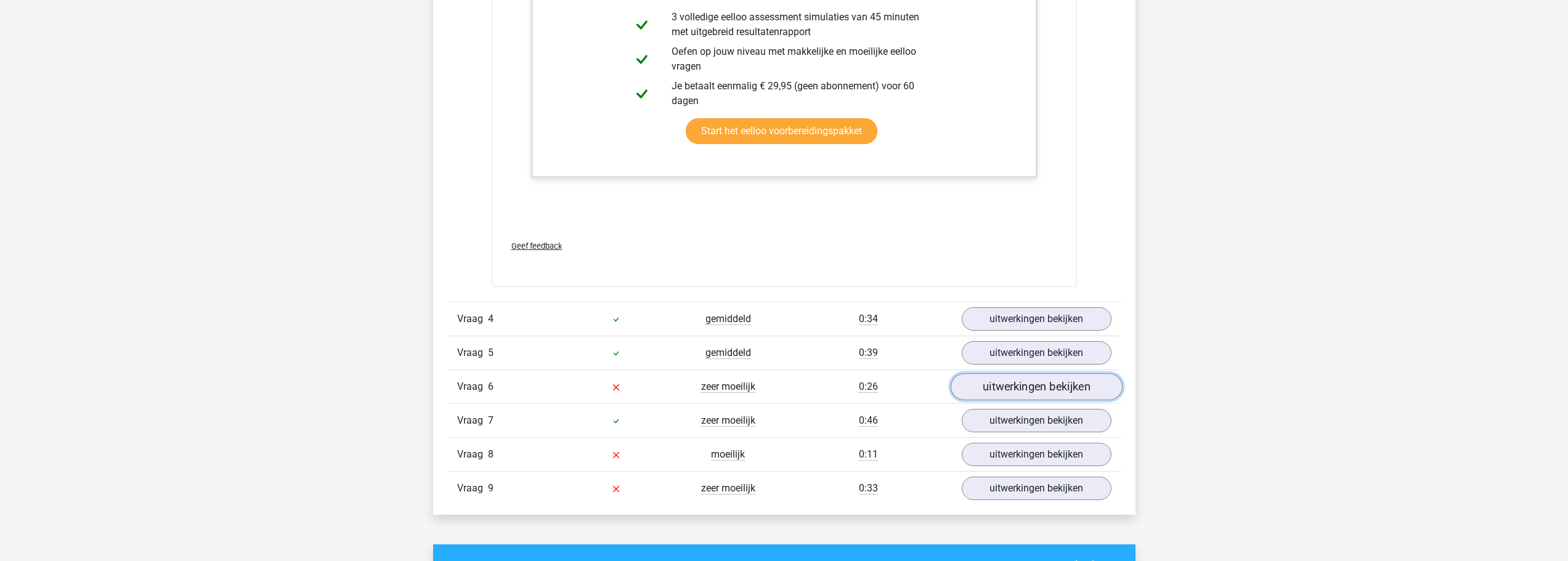
click at [1014, 391] on link "uitwerkingen bekijken" at bounding box center [1036, 387] width 172 height 27
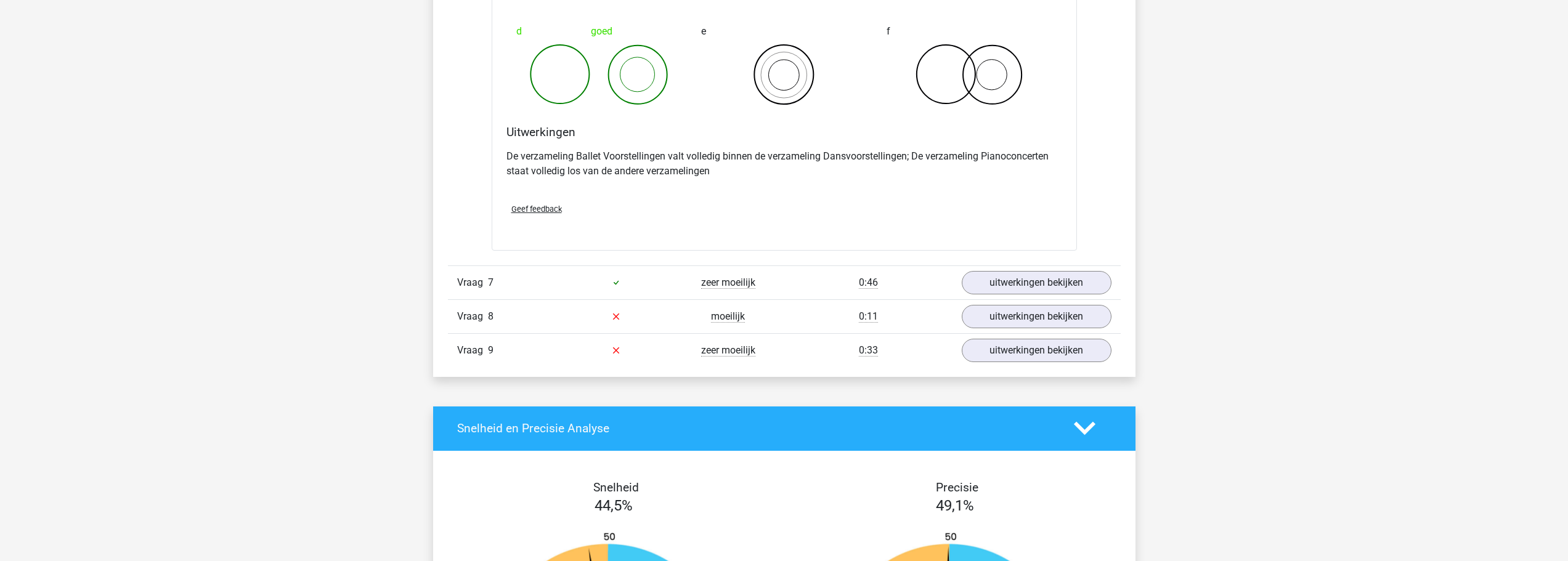
scroll to position [2895, 0]
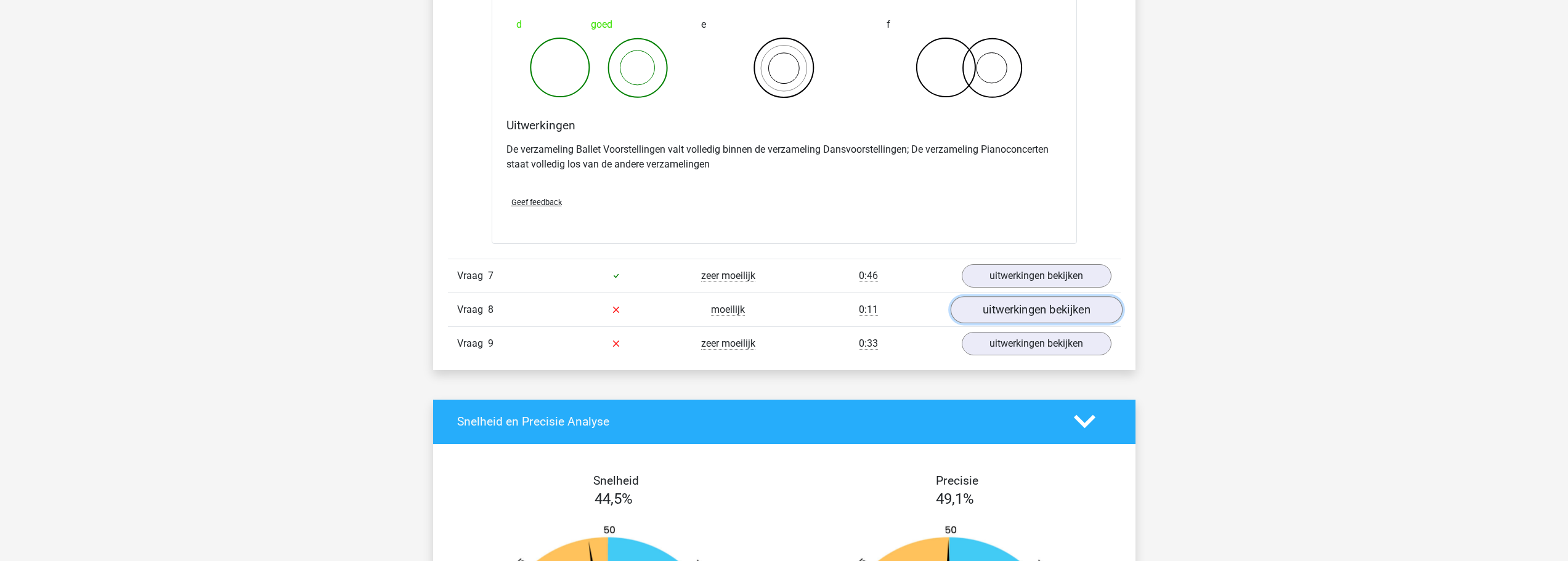
click at [1058, 311] on link "uitwerkingen bekijken" at bounding box center [1036, 309] width 172 height 27
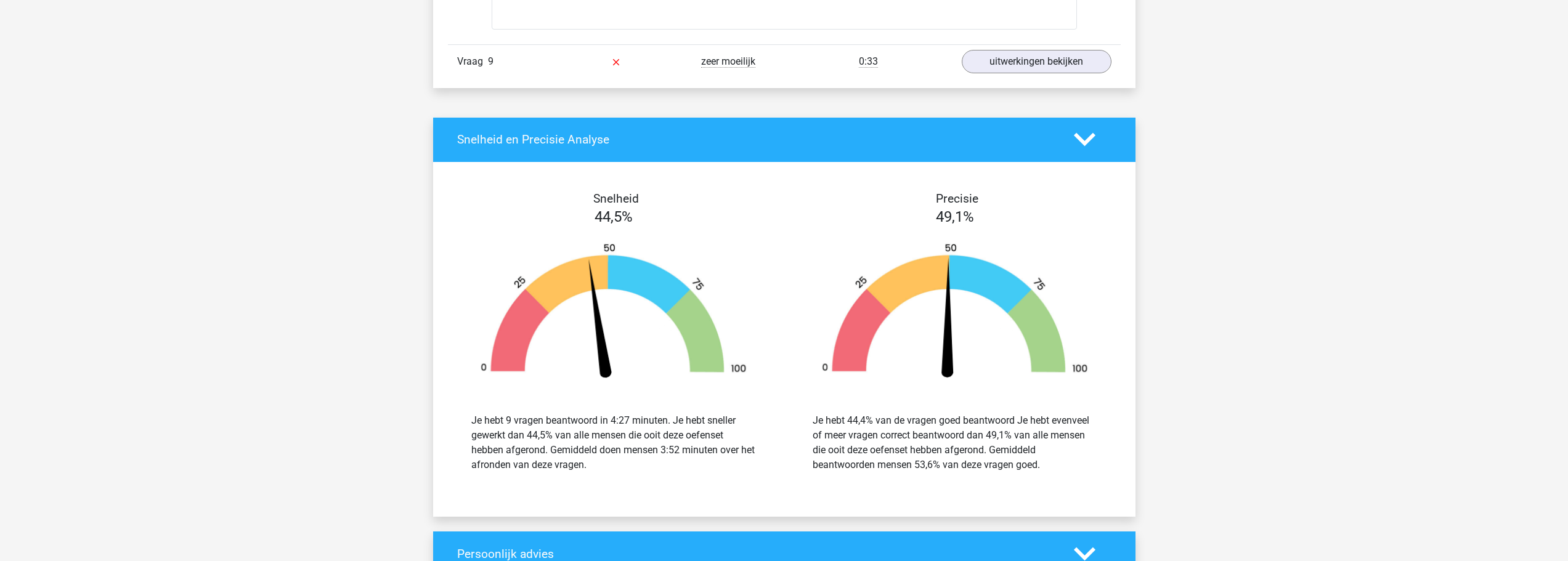
scroll to position [3448, 0]
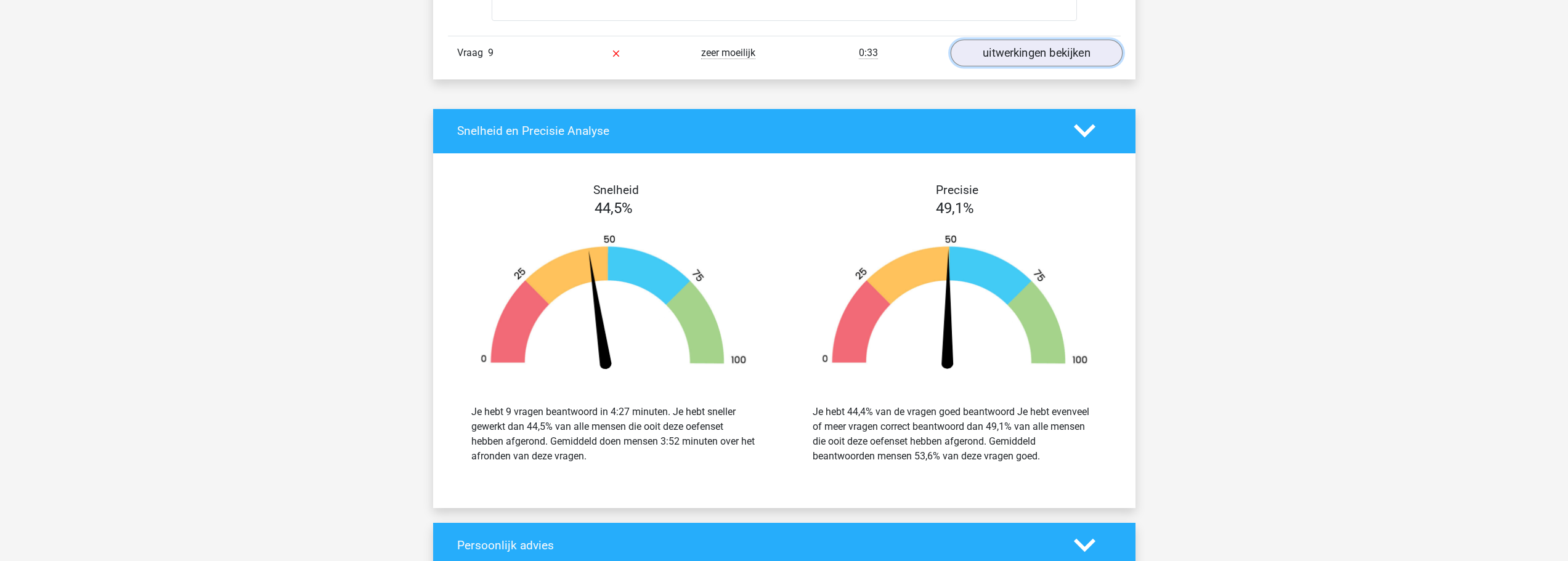
click at [998, 58] on link "uitwerkingen bekijken" at bounding box center [1036, 53] width 172 height 27
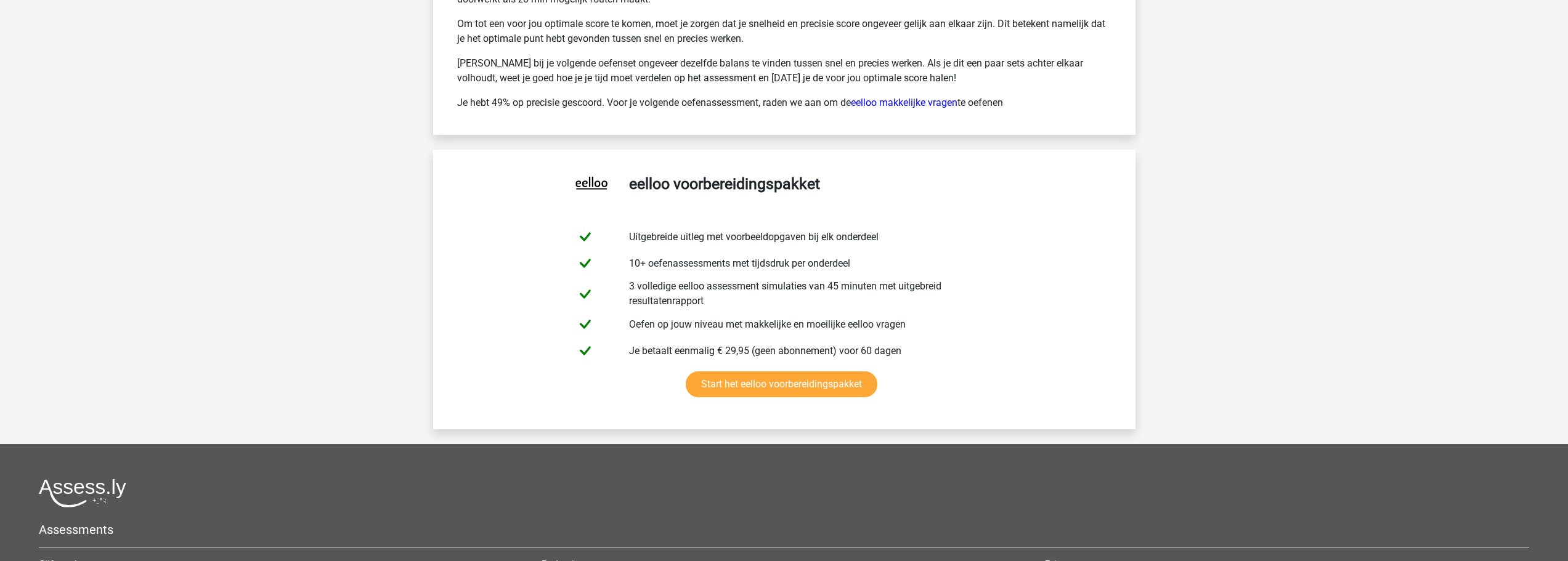
scroll to position [4988, 0]
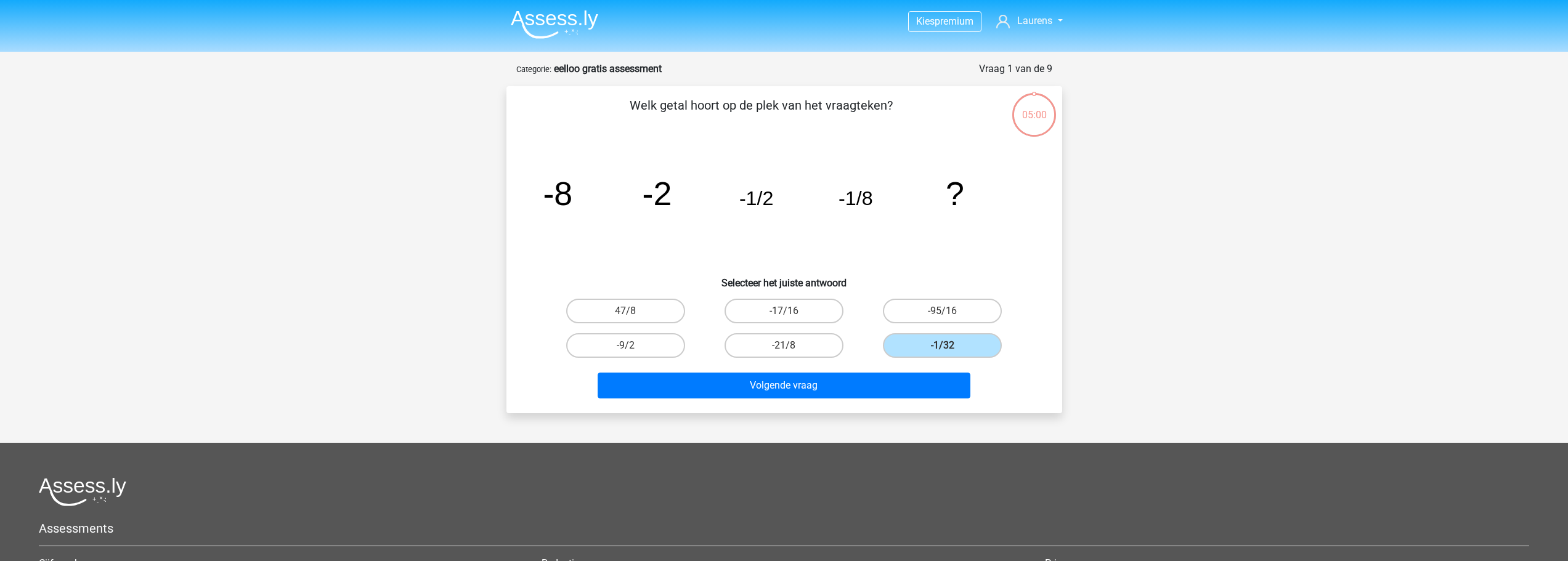
scroll to position [62, 0]
